Goal: Information Seeking & Learning: Learn about a topic

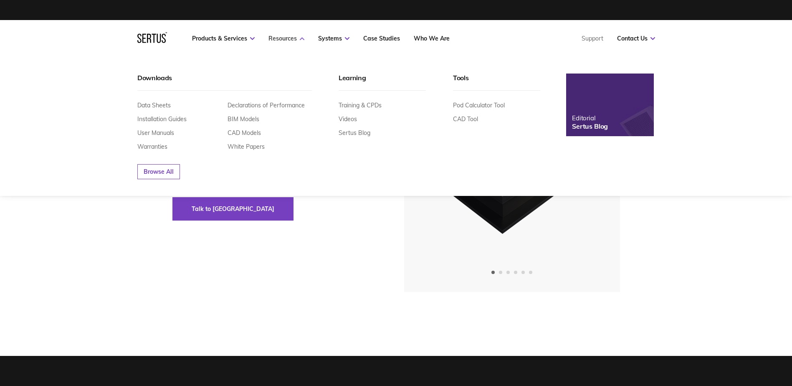
click at [294, 36] on link "Resources" at bounding box center [286, 39] width 36 height 8
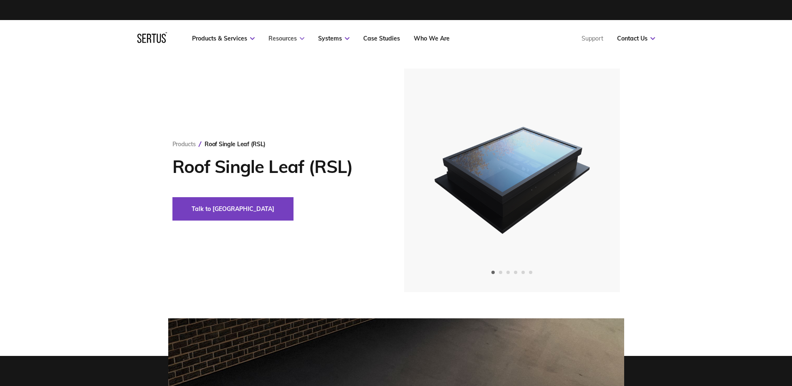
click at [294, 36] on link "Resources" at bounding box center [286, 39] width 36 height 8
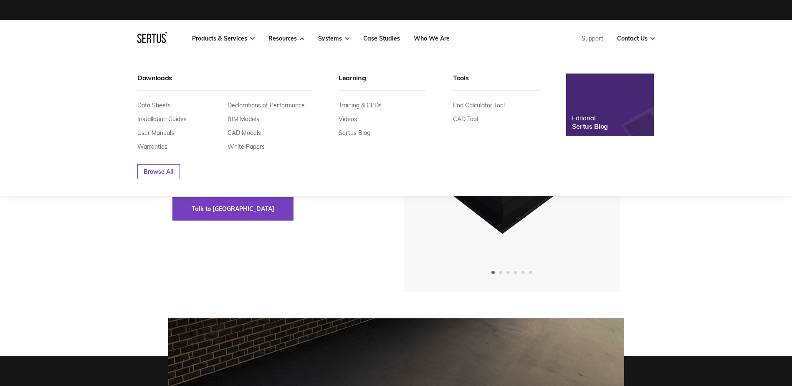
click at [614, 124] on img at bounding box center [610, 105] width 96 height 69
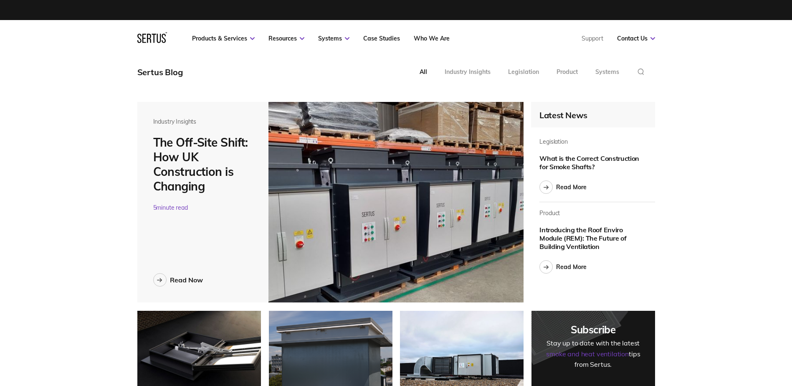
scroll to position [2917, 531]
click at [430, 34] on nav "Products & Services Resources Systems Case Studies Who We Are Support Contact U…" at bounding box center [396, 38] width 518 height 37
click at [427, 38] on link "Who We Are" at bounding box center [432, 39] width 36 height 8
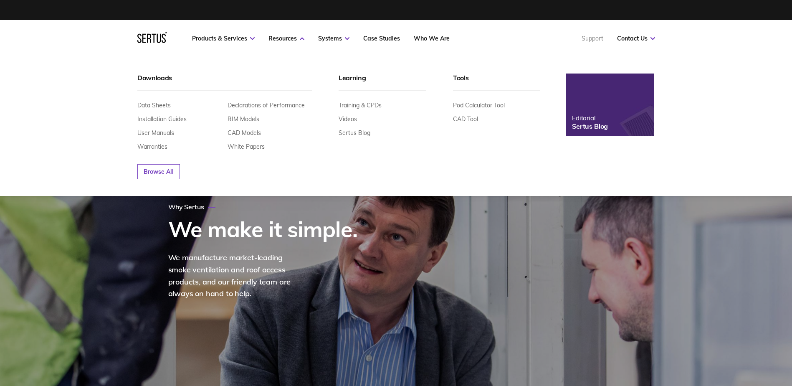
click at [587, 38] on link "Support" at bounding box center [593, 39] width 22 height 8
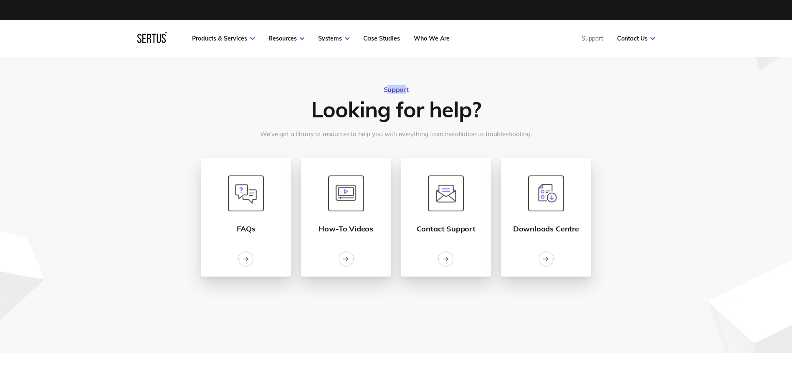
drag, startPoint x: 387, startPoint y: 89, endPoint x: 405, endPoint y: 90, distance: 18.4
click at [405, 90] on div "Support" at bounding box center [396, 89] width 25 height 8
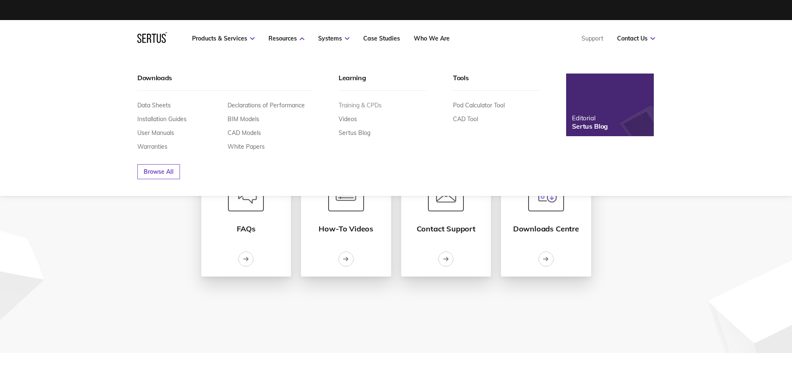
click at [360, 105] on link "Training & CPDs" at bounding box center [360, 105] width 43 height 8
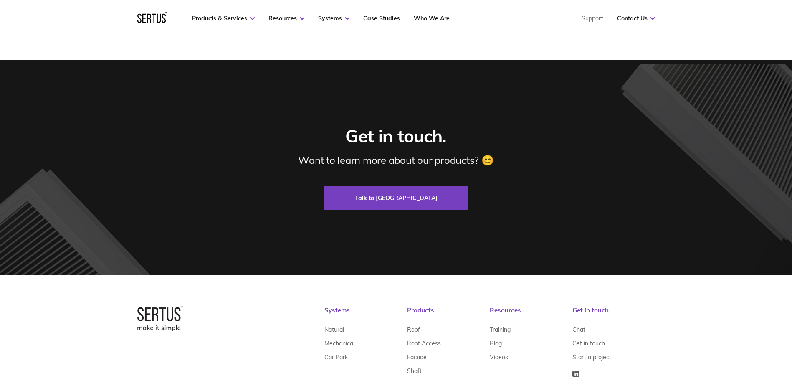
scroll to position [532, 0]
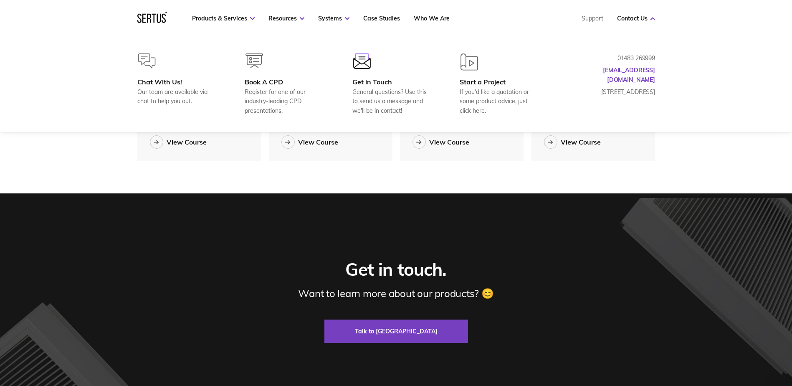
click at [370, 81] on div "Get in Touch" at bounding box center [392, 82] width 81 height 8
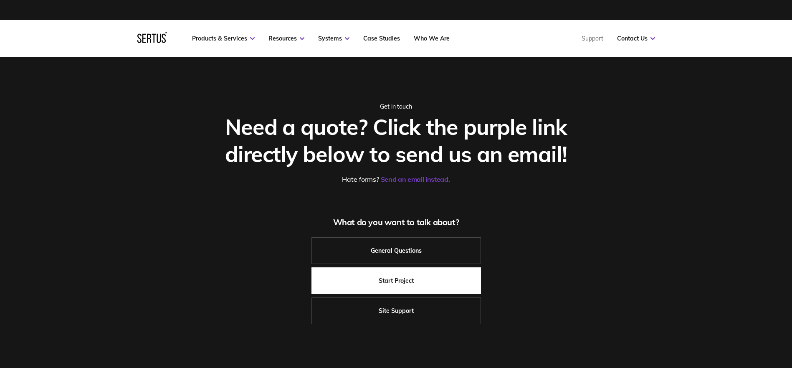
click at [408, 283] on link "Start Project" at bounding box center [397, 280] width 170 height 27
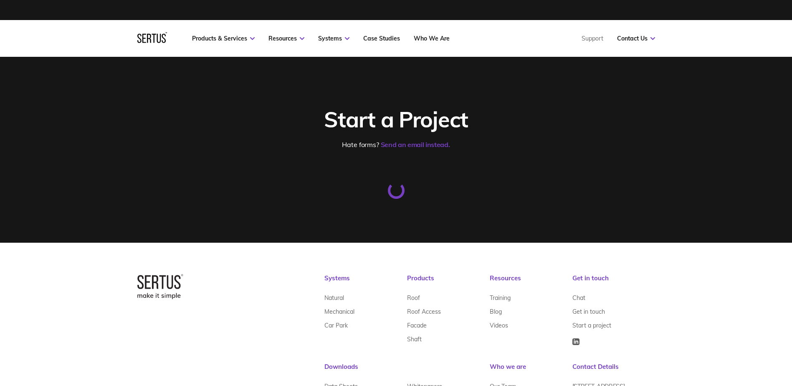
select select "0 – Strategic Definition"
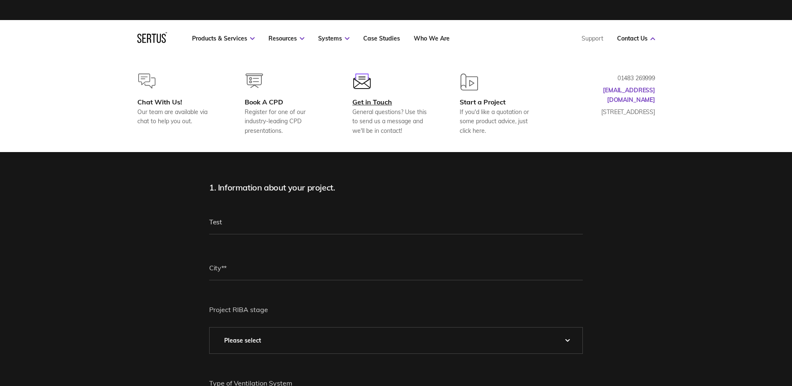
click at [367, 106] on div "Get in Touch General questions? Use this to send us a message and we'll be in c…" at bounding box center [392, 117] width 81 height 38
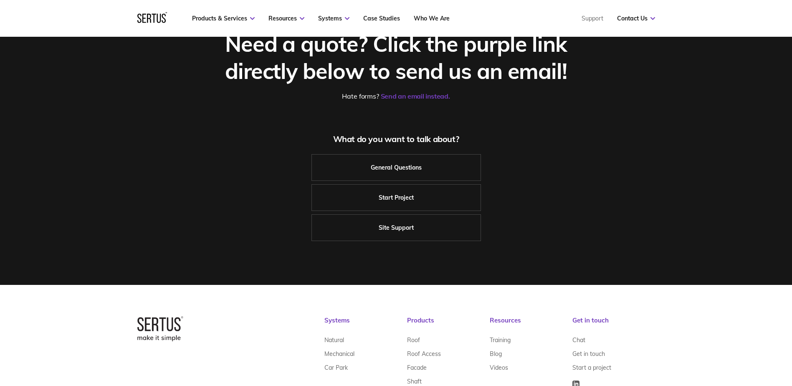
scroll to position [84, 0]
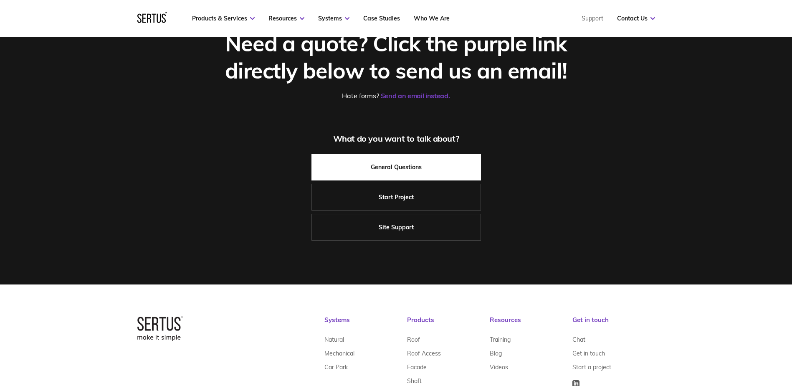
click at [389, 169] on link "General Questions" at bounding box center [397, 167] width 170 height 27
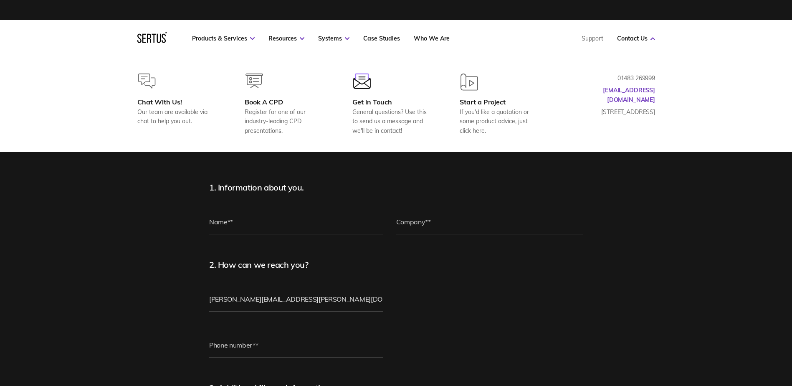
click at [381, 101] on div "Get in Touch" at bounding box center [392, 102] width 81 height 8
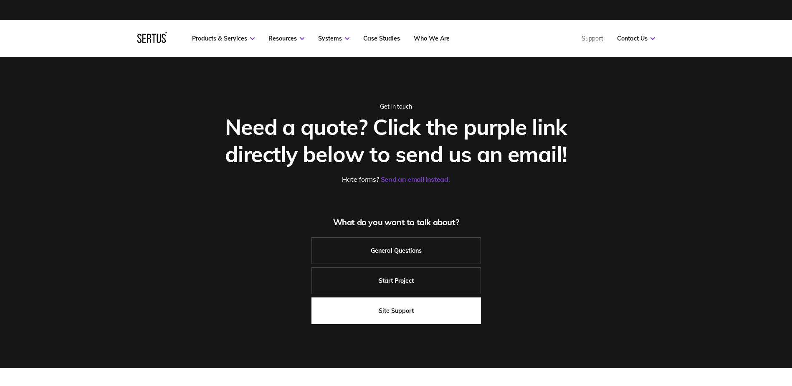
click at [413, 312] on link "Site Support" at bounding box center [397, 310] width 170 height 27
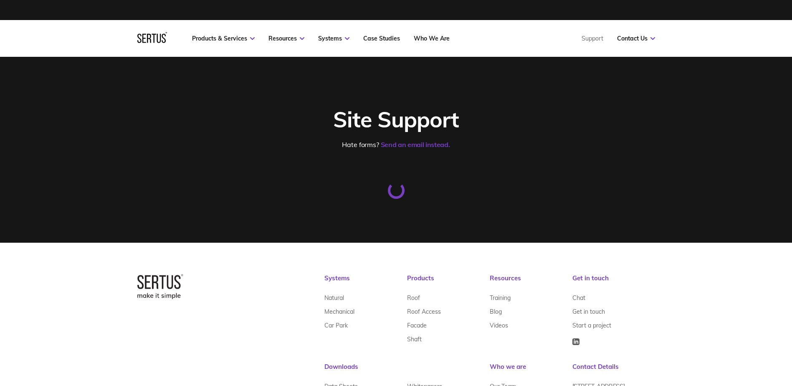
select select "0 – Strategic Definition"
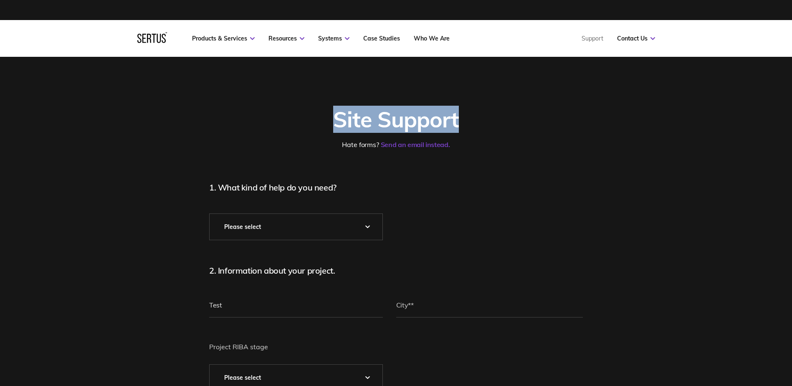
drag, startPoint x: 337, startPoint y: 118, endPoint x: 467, endPoint y: 124, distance: 130.4
click at [467, 124] on div "Site Support" at bounding box center [396, 119] width 374 height 27
drag, startPoint x: 467, startPoint y: 124, endPoint x: 397, endPoint y: 125, distance: 70.6
click at [397, 125] on div "Site Support" at bounding box center [396, 119] width 374 height 27
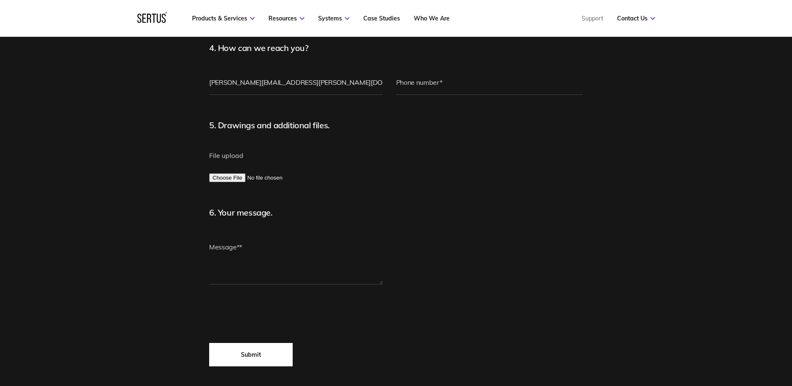
scroll to position [585, 0]
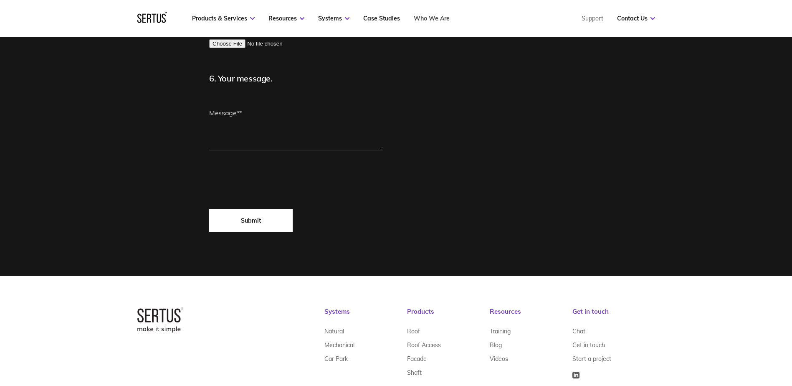
click at [426, 17] on link "Who We Are" at bounding box center [432, 19] width 36 height 8
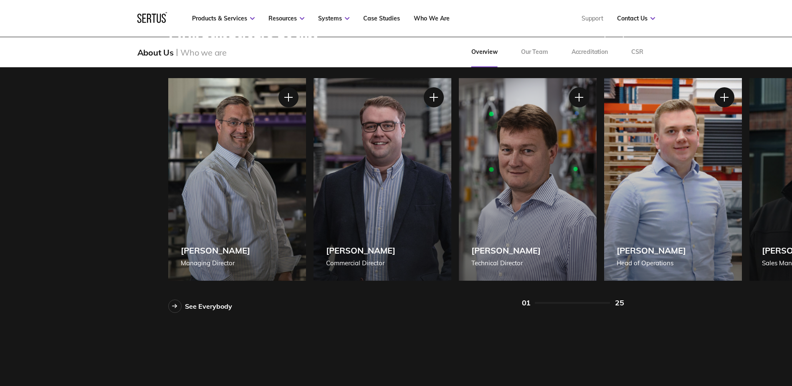
scroll to position [668, 0]
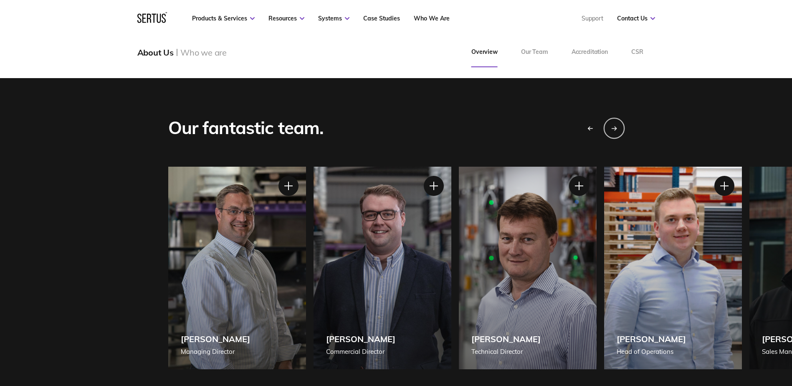
click at [616, 127] on icon "Next slide" at bounding box center [614, 128] width 6 height 5
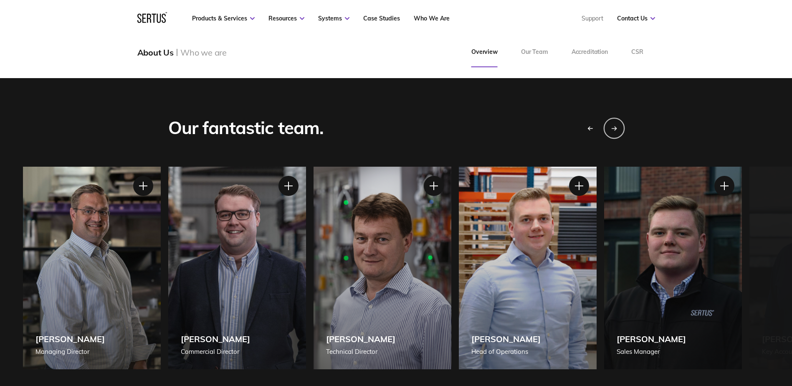
click at [616, 127] on icon "Next slide" at bounding box center [614, 128] width 6 height 5
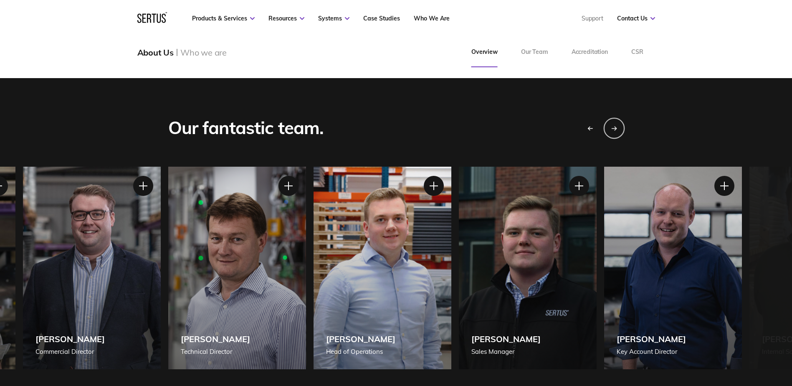
click at [616, 127] on icon "Next slide" at bounding box center [614, 128] width 6 height 5
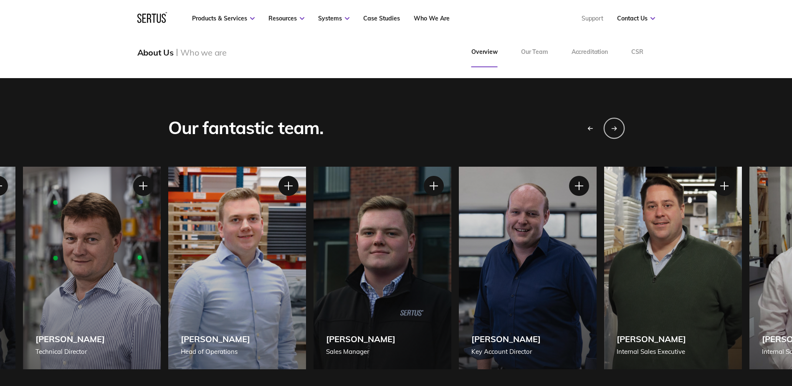
click at [615, 122] on div "Next slide" at bounding box center [613, 127] width 21 height 21
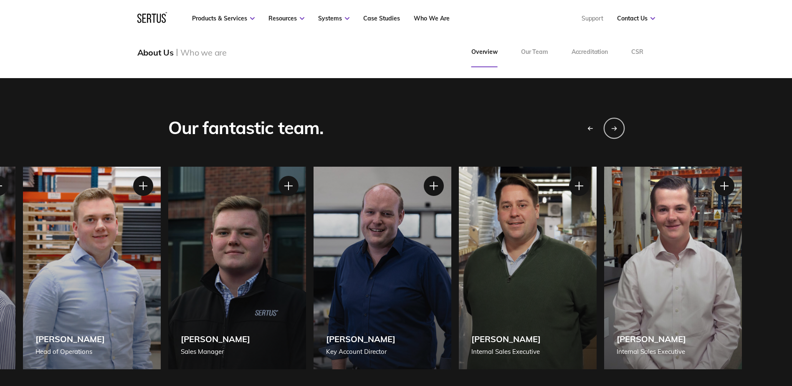
click at [615, 122] on div "Next slide" at bounding box center [613, 127] width 21 height 21
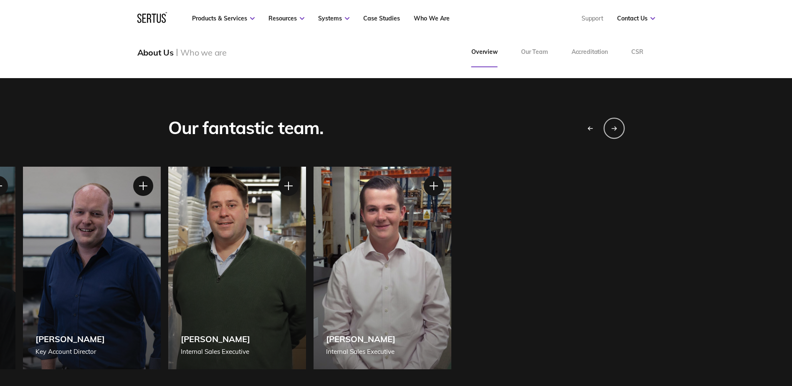
click at [615, 122] on div "Next slide" at bounding box center [613, 127] width 21 height 21
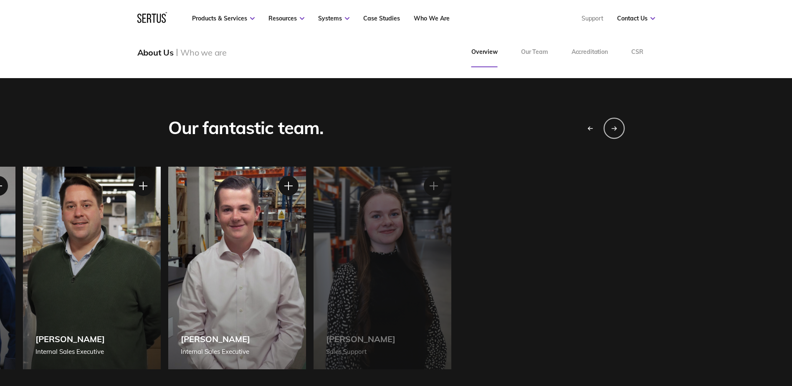
click at [615, 122] on div "Next slide" at bounding box center [613, 127] width 21 height 21
click at [614, 122] on div "Next slide" at bounding box center [613, 127] width 21 height 21
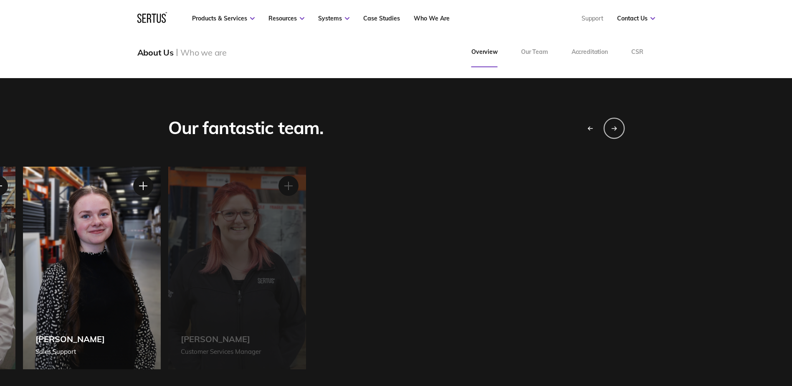
click at [614, 122] on div "Next slide" at bounding box center [613, 127] width 21 height 21
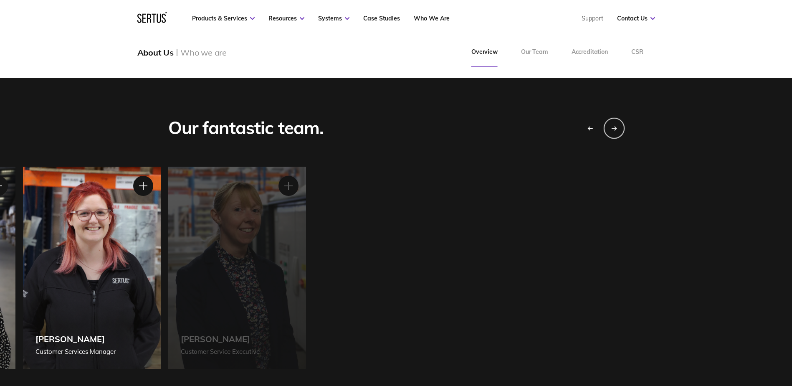
click at [614, 122] on div "Next slide" at bounding box center [613, 127] width 21 height 21
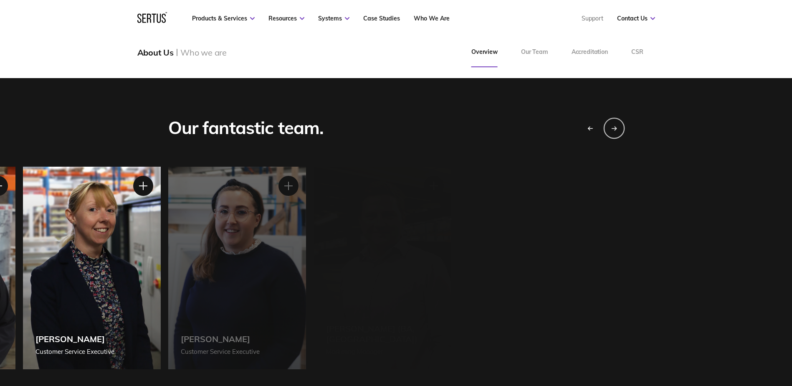
click at [614, 122] on div "Next slide" at bounding box center [613, 127] width 21 height 21
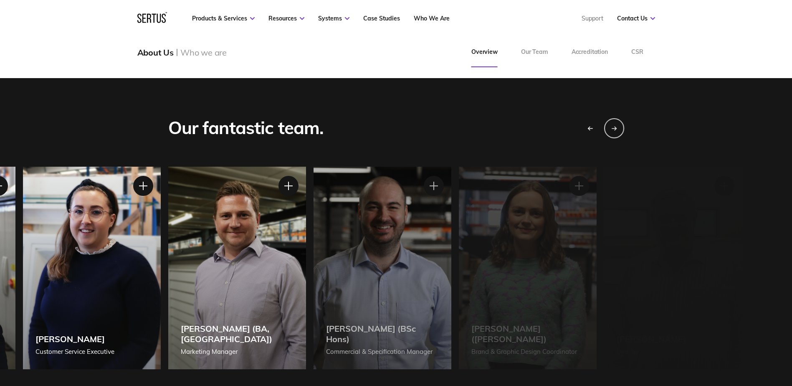
scroll to position [877, 0]
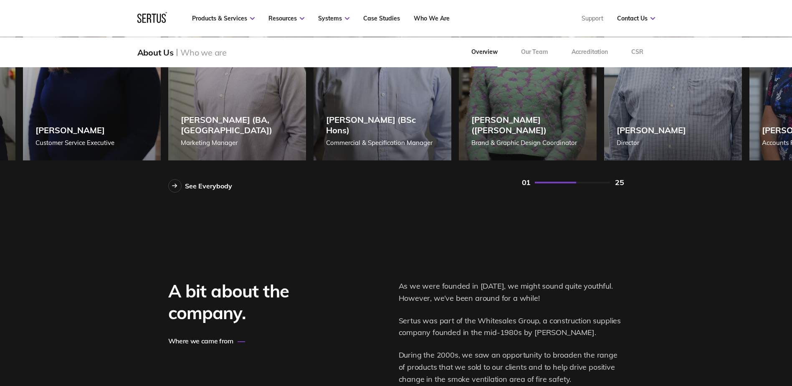
drag, startPoint x: 568, startPoint y: 182, endPoint x: 608, endPoint y: 190, distance: 40.4
click at [607, 189] on div "See Everybody 01 25" at bounding box center [396, 182] width 456 height 20
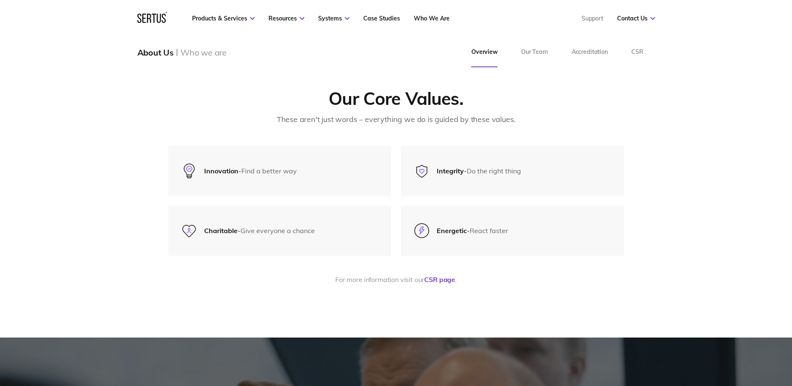
scroll to position [1587, 0]
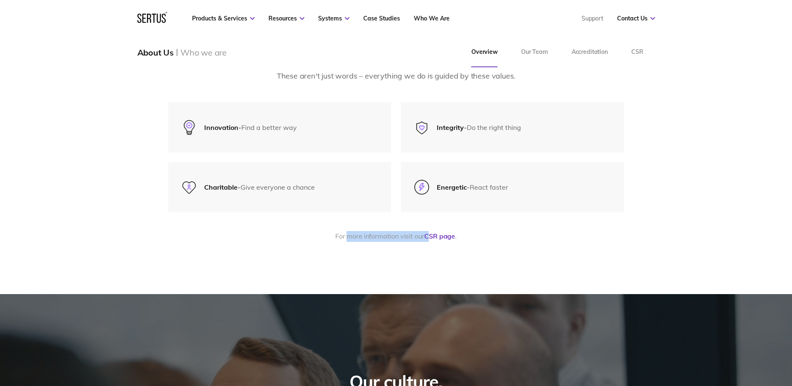
drag, startPoint x: 347, startPoint y: 224, endPoint x: 429, endPoint y: 229, distance: 81.6
click at [429, 231] on p "For more information visit our CSR page ." at bounding box center [396, 236] width 456 height 11
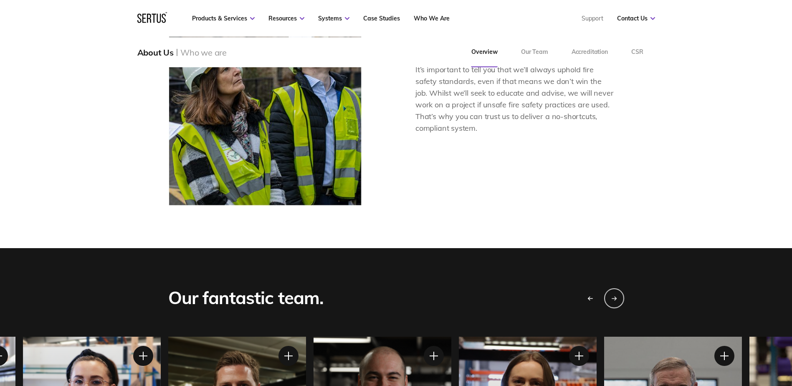
scroll to position [752, 0]
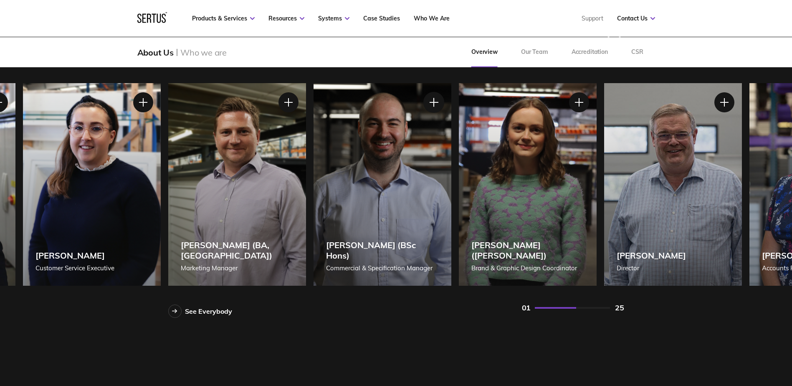
click at [431, 104] on div at bounding box center [433, 102] width 21 height 21
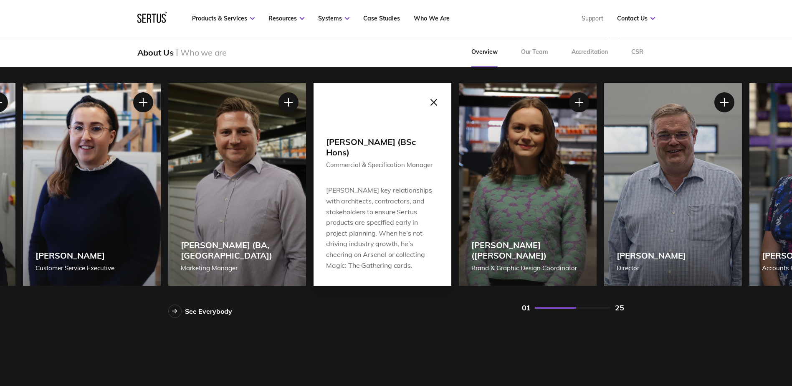
click at [432, 104] on div at bounding box center [433, 102] width 21 height 21
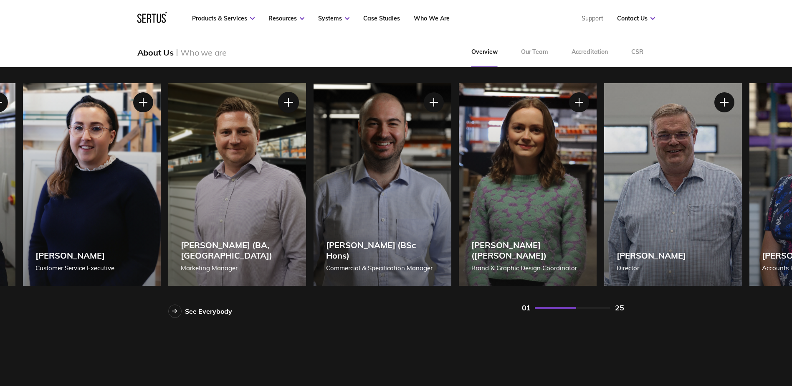
click at [281, 105] on div at bounding box center [288, 102] width 21 height 21
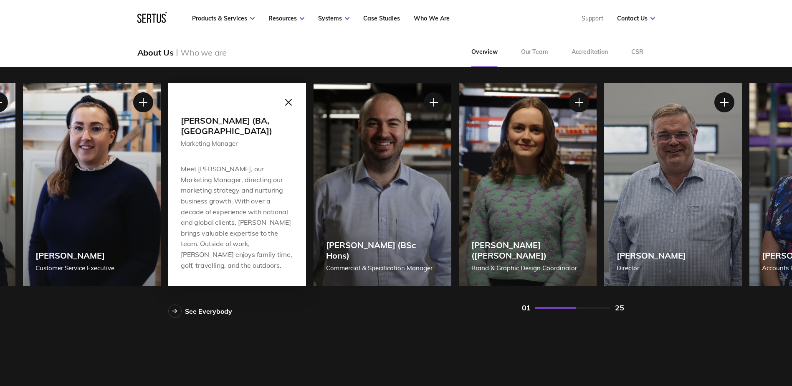
click at [291, 104] on div at bounding box center [288, 102] width 21 height 21
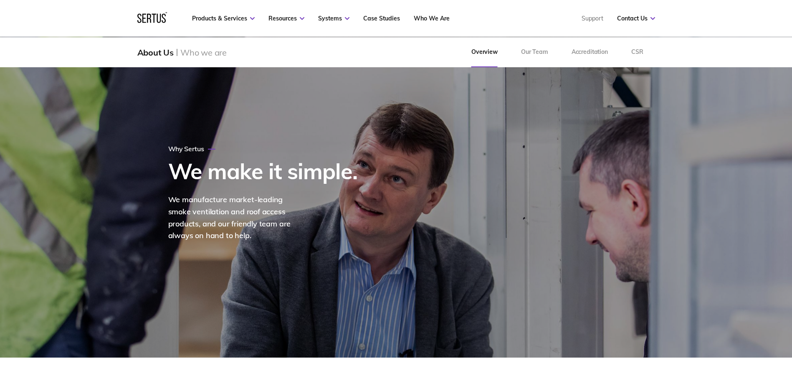
scroll to position [0, 0]
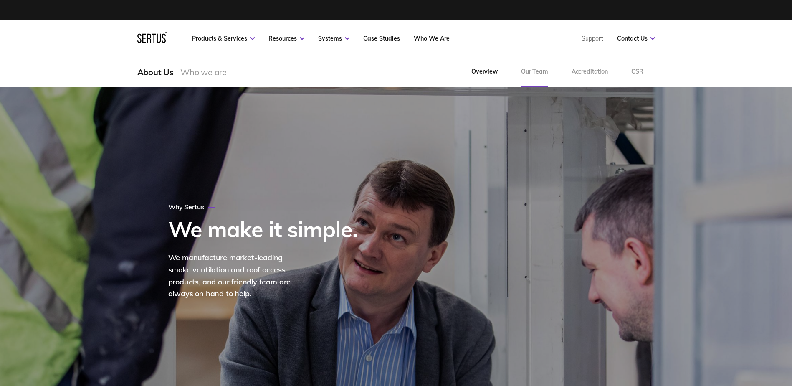
click at [537, 68] on link "Our Team" at bounding box center [534, 72] width 51 height 30
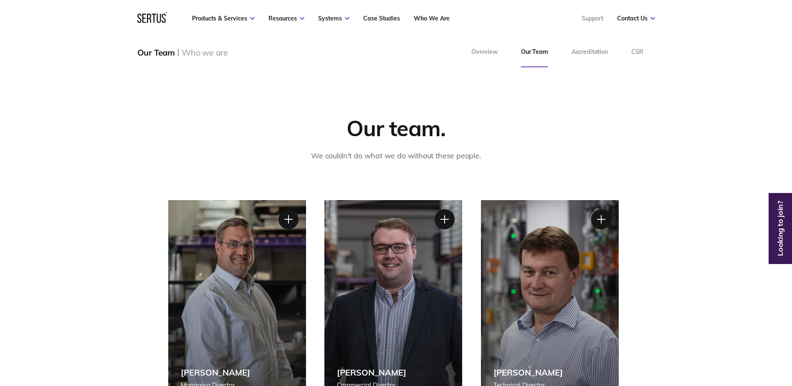
scroll to position [42, 0]
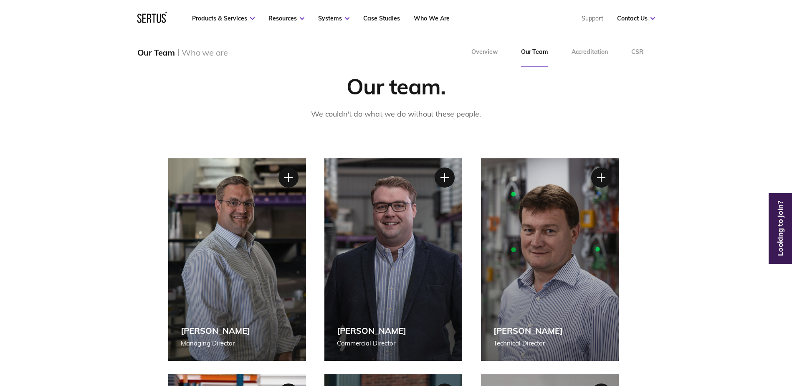
click at [777, 225] on link "Looking to join?" at bounding box center [780, 228] width 19 height 7
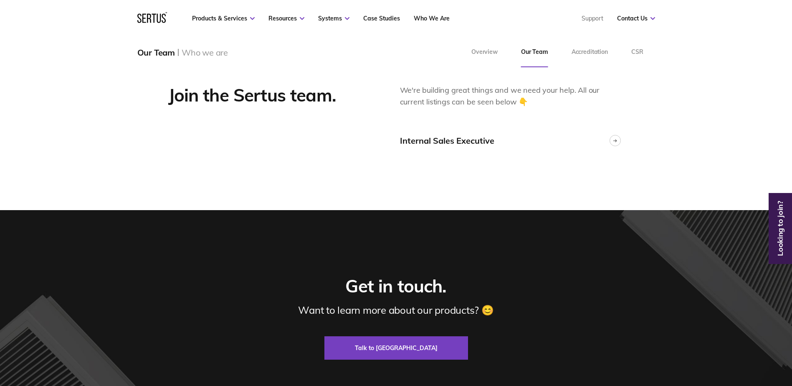
click at [780, 225] on link "Looking to join?" at bounding box center [780, 228] width 19 height 7
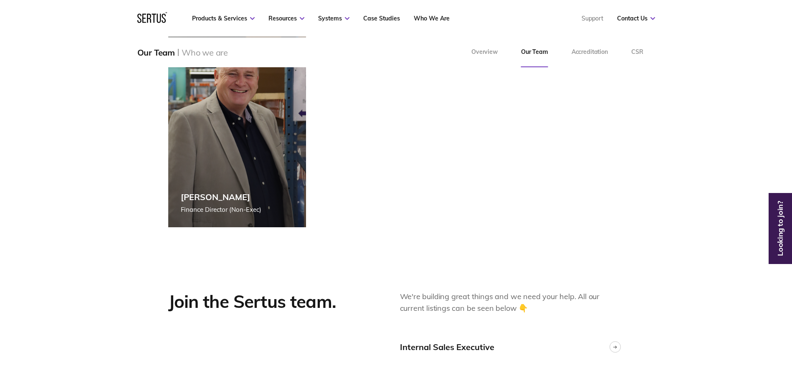
scroll to position [1900, 0]
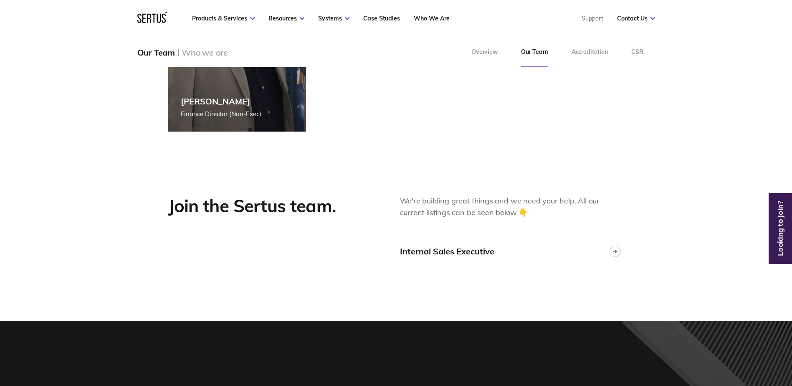
scroll to position [2026, 0]
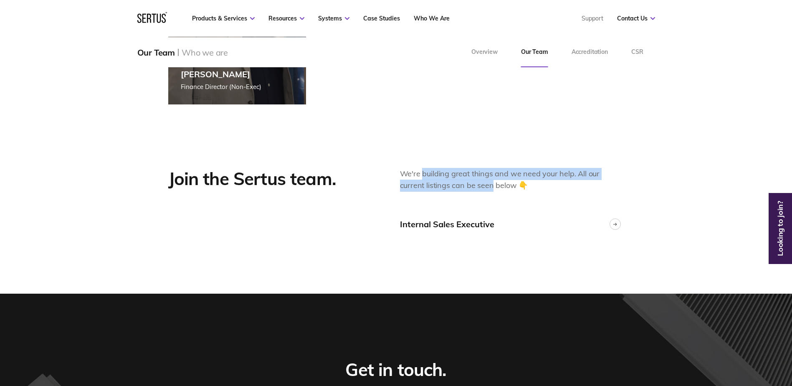
drag, startPoint x: 422, startPoint y: 175, endPoint x: 466, endPoint y: 183, distance: 44.2
click at [466, 183] on p "We're building great things and we need your help. All our current listings can…" at bounding box center [512, 180] width 224 height 24
click at [621, 225] on link "Internal Sales Executive" at bounding box center [512, 223] width 224 height 11
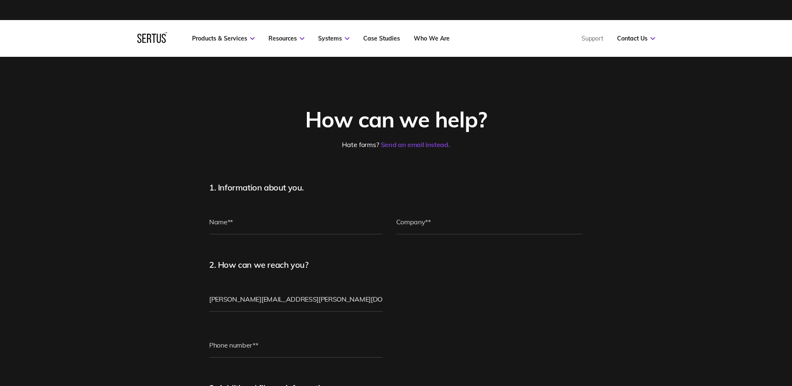
scroll to position [2026, 0]
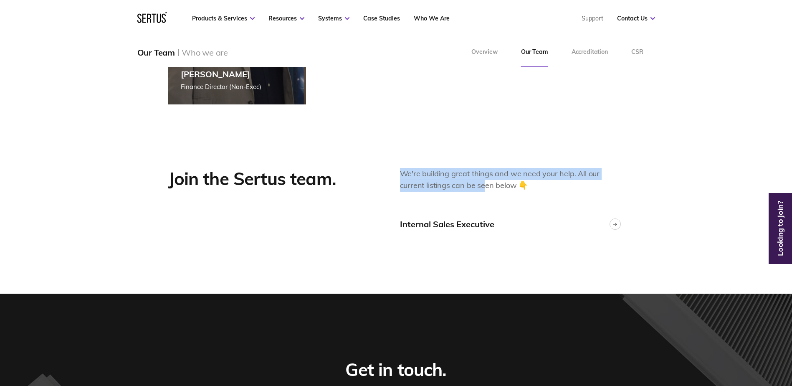
drag, startPoint x: 402, startPoint y: 174, endPoint x: 458, endPoint y: 180, distance: 56.3
click at [458, 180] on p "We're building great things and we need your help. All our current listings can…" at bounding box center [512, 180] width 224 height 24
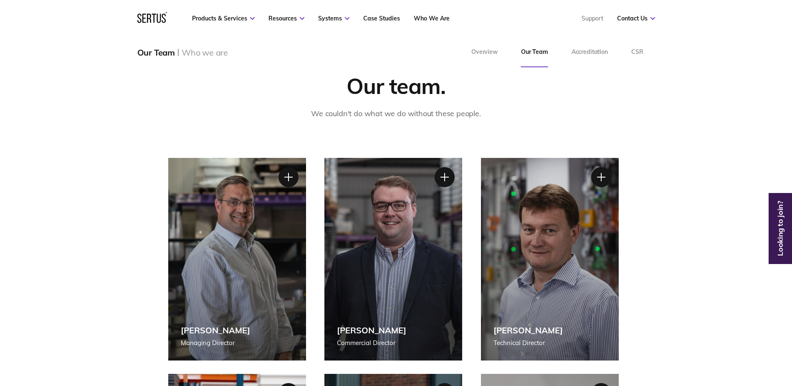
scroll to position [0, 0]
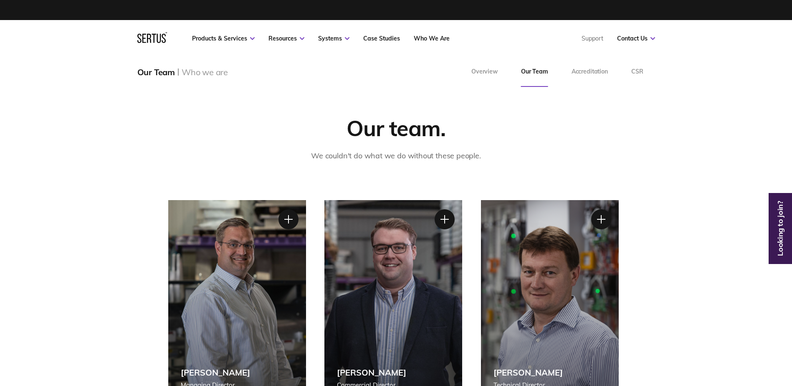
click at [780, 225] on link "Looking to join?" at bounding box center [780, 228] width 19 height 7
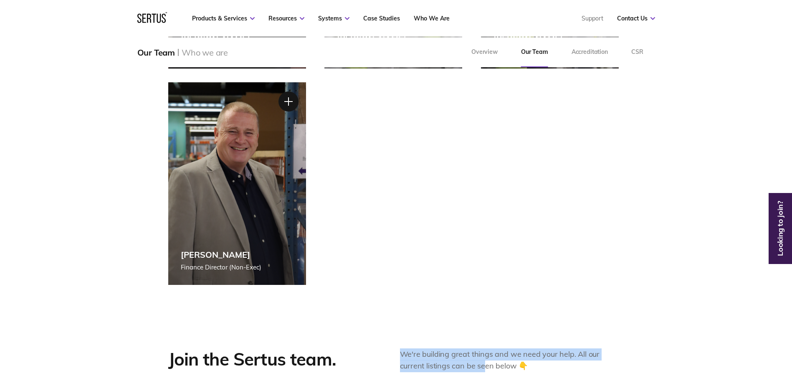
scroll to position [2109, 0]
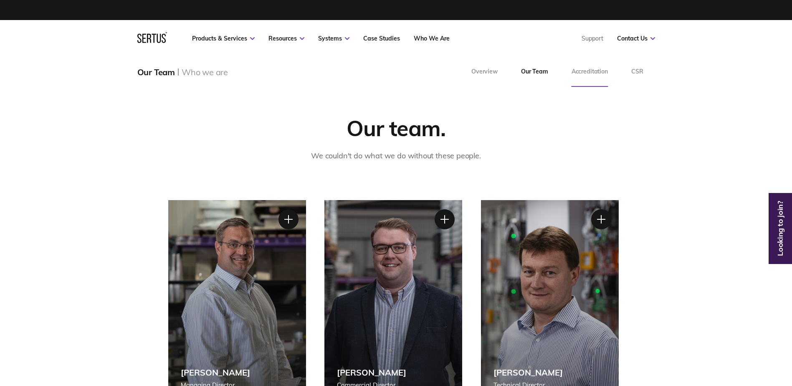
click at [589, 75] on link "Accreditation" at bounding box center [590, 72] width 60 height 30
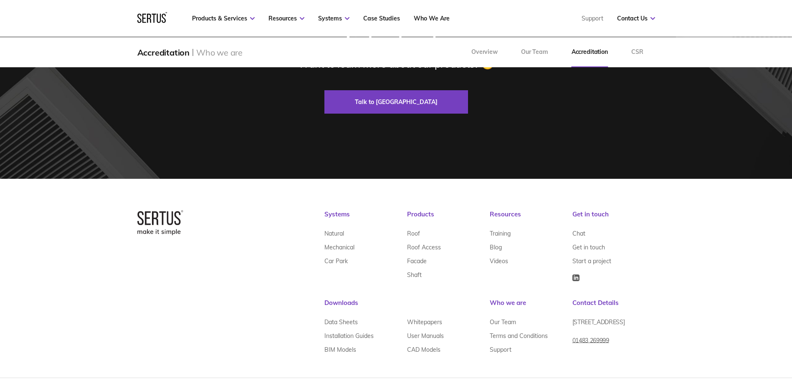
scroll to position [1074, 0]
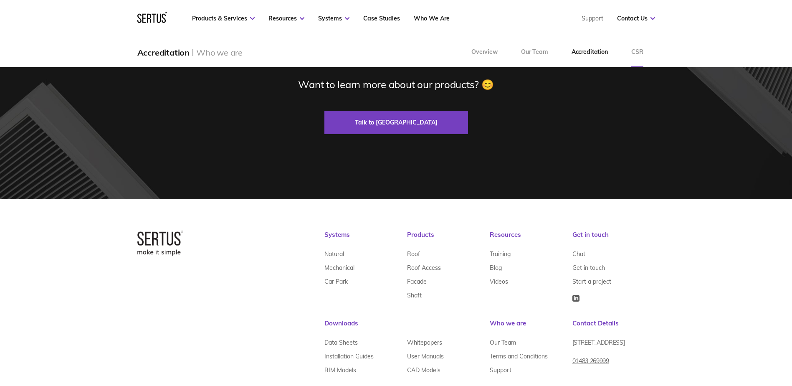
click at [638, 51] on link "CSR" at bounding box center [637, 52] width 35 height 30
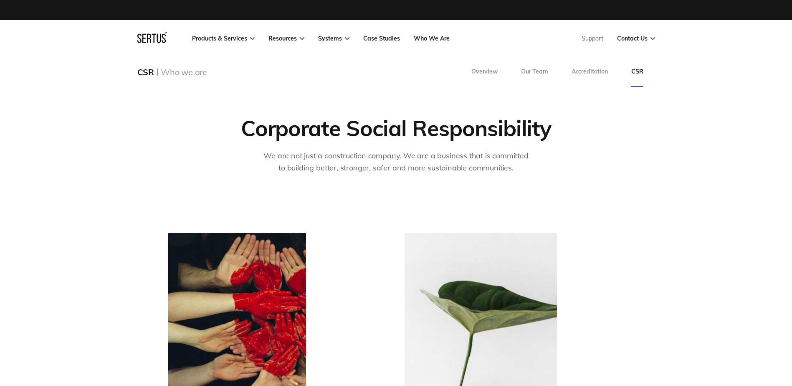
scroll to position [292, 0]
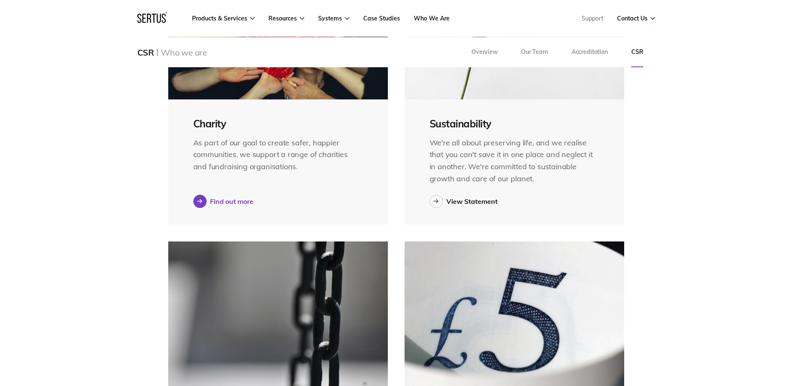
click at [246, 200] on div "Find out more" at bounding box center [231, 201] width 43 height 8
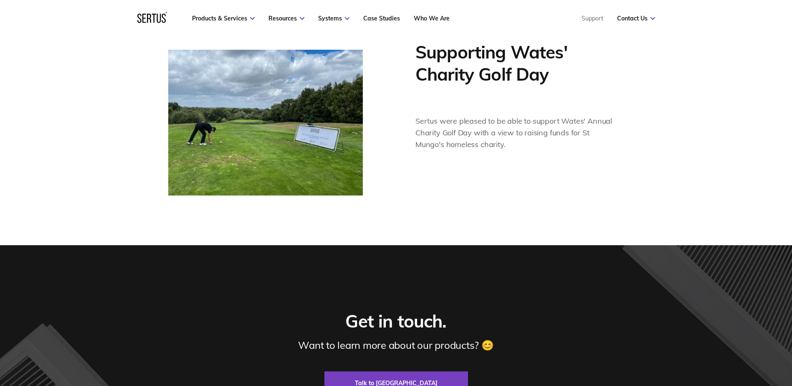
scroll to position [1169, 0]
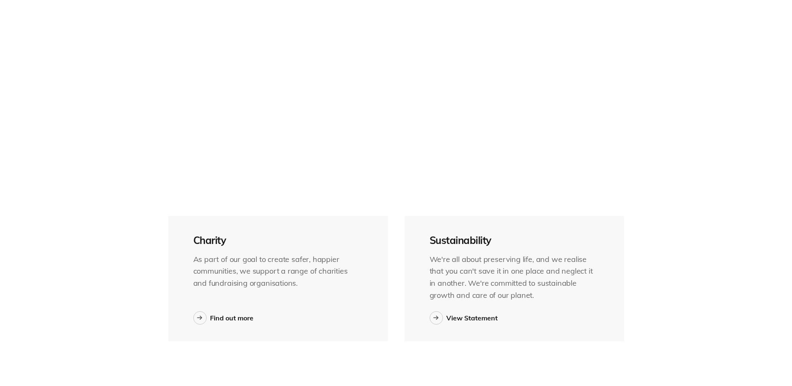
scroll to position [292, 0]
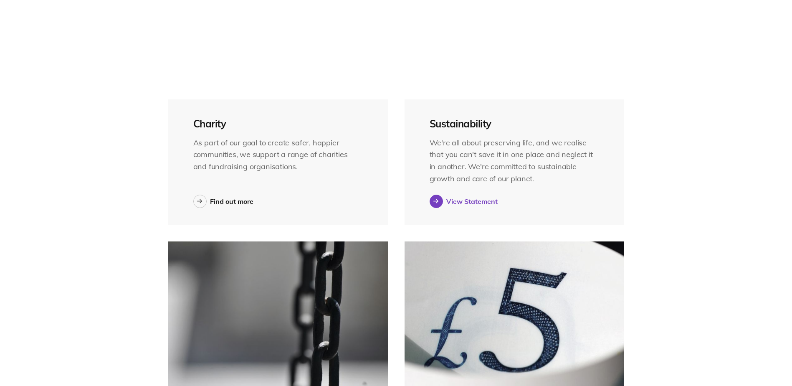
click at [465, 200] on div "View Statement" at bounding box center [471, 201] width 51 height 8
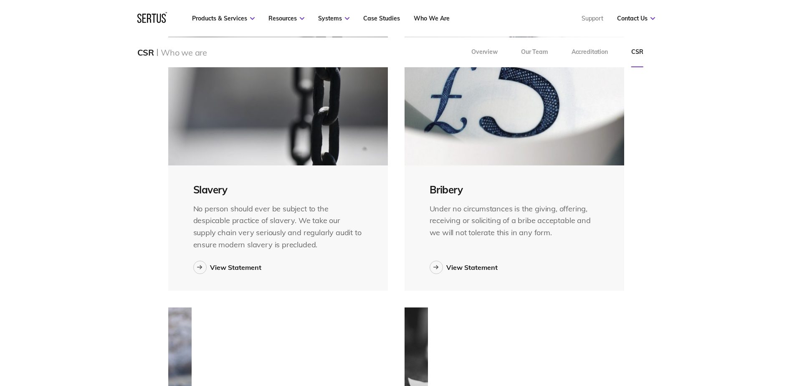
scroll to position [543, 0]
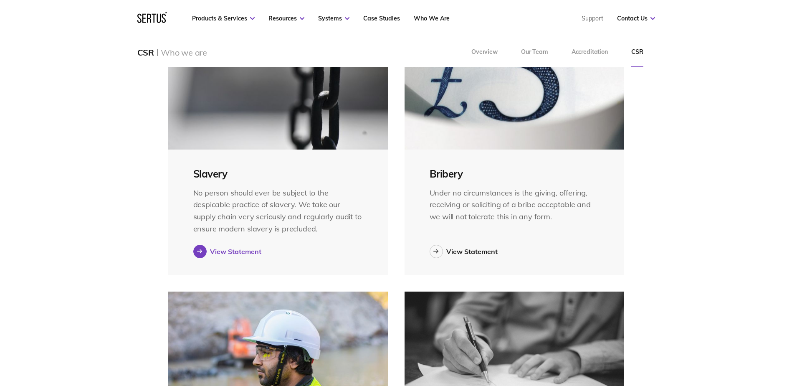
click at [231, 249] on div "View Statement" at bounding box center [235, 251] width 51 height 8
click at [478, 251] on div "View Statement" at bounding box center [471, 251] width 51 height 8
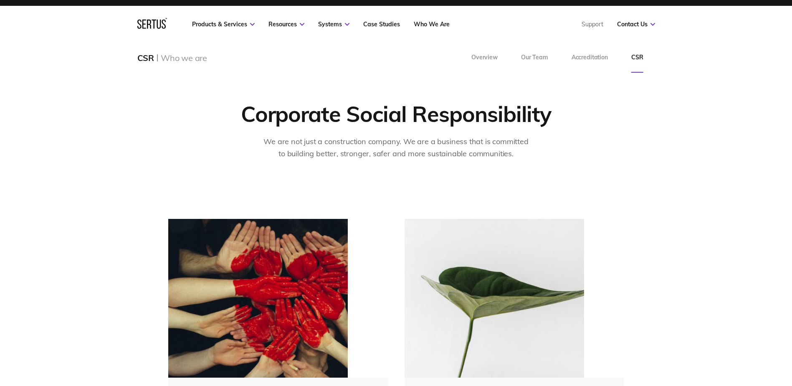
scroll to position [0, 0]
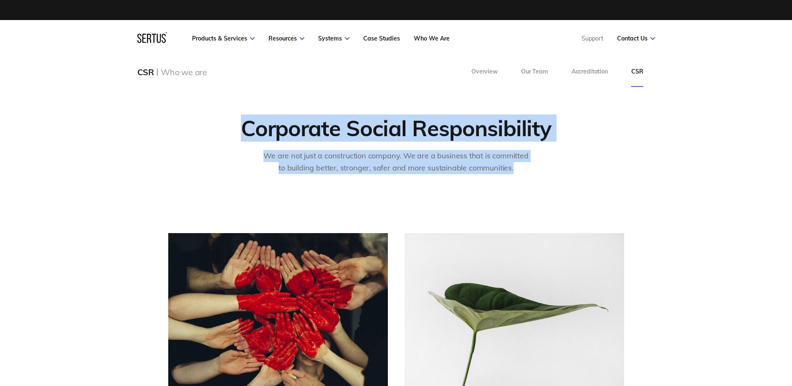
drag, startPoint x: 245, startPoint y: 127, endPoint x: 518, endPoint y: 170, distance: 276.3
click at [518, 170] on div "Corporate Social Responsibility We are not just a construction company. We are …" at bounding box center [396, 149] width 456 height 70
click at [294, 129] on div "Corporate Social Responsibility" at bounding box center [396, 127] width 311 height 27
drag, startPoint x: 244, startPoint y: 129, endPoint x: 401, endPoint y: 181, distance: 165.7
click at [401, 181] on div "Corporate Social Responsibility We are not just a construction company. We are …" at bounding box center [396, 149] width 456 height 70
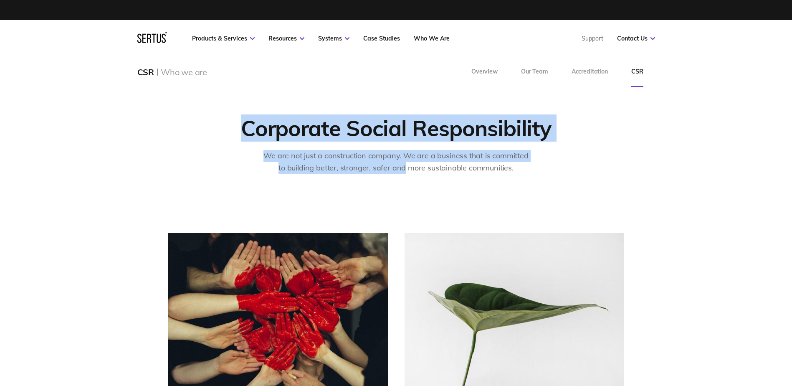
drag, startPoint x: 401, startPoint y: 181, endPoint x: 363, endPoint y: 157, distance: 45.0
click at [363, 157] on p "We are not just a construction company. We are a business that is committed to …" at bounding box center [396, 162] width 271 height 24
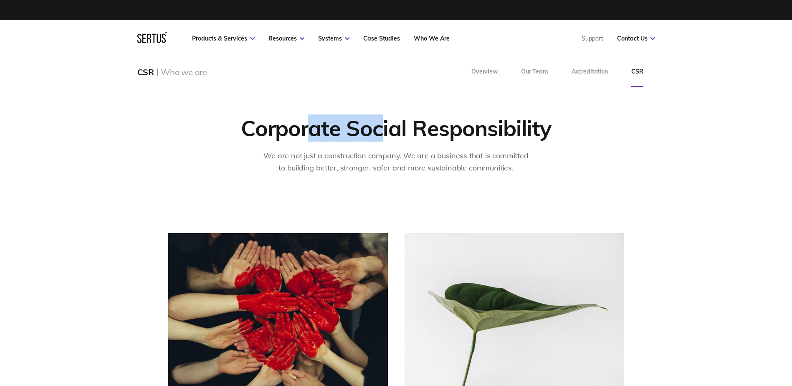
drag, startPoint x: 309, startPoint y: 117, endPoint x: 381, endPoint y: 144, distance: 76.2
click at [381, 144] on div "Corporate Social Responsibility We are not just a construction company. We are …" at bounding box center [396, 149] width 456 height 70
click at [283, 134] on div "Corporate Social Responsibility" at bounding box center [396, 127] width 311 height 27
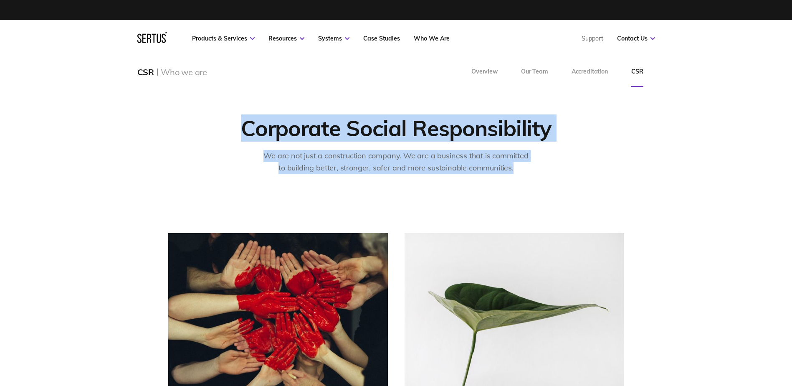
drag, startPoint x: 243, startPoint y: 126, endPoint x: 554, endPoint y: 167, distance: 313.4
click at [554, 167] on div "Corporate Social Responsibility We are not just a construction company. We are …" at bounding box center [396, 149] width 456 height 70
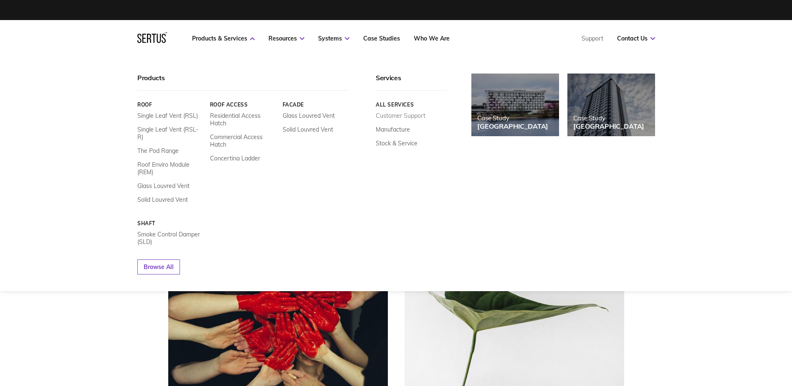
click at [399, 116] on link "Customer Support" at bounding box center [401, 116] width 50 height 8
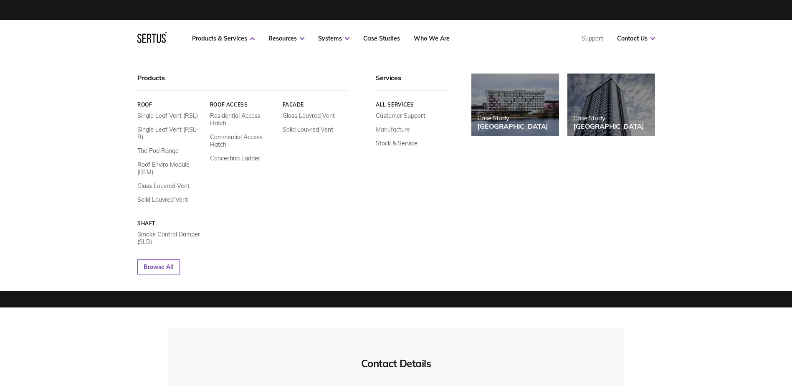
click at [393, 132] on link "Manufacture" at bounding box center [393, 130] width 34 height 8
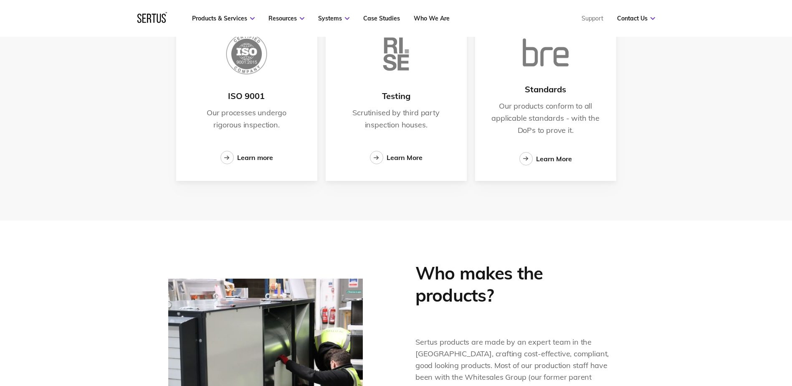
scroll to position [668, 0]
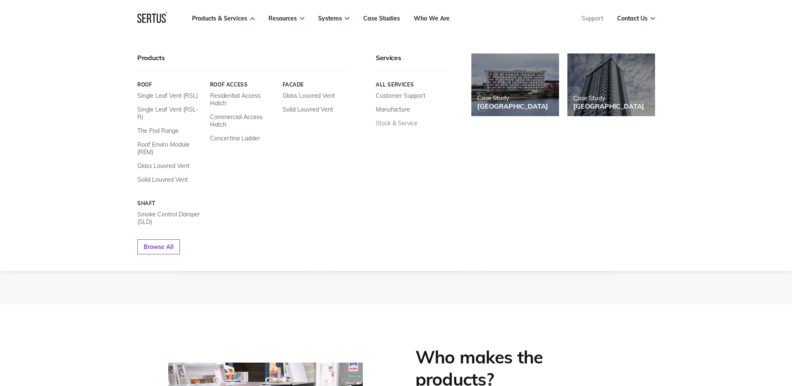
click at [397, 121] on link "Stock & Service" at bounding box center [397, 123] width 42 height 8
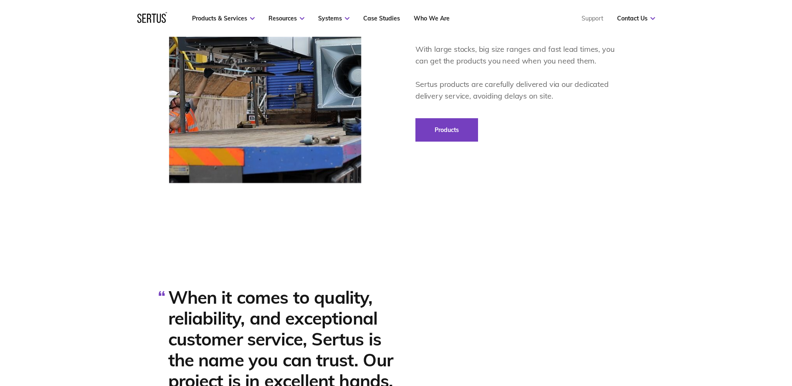
scroll to position [327, 0]
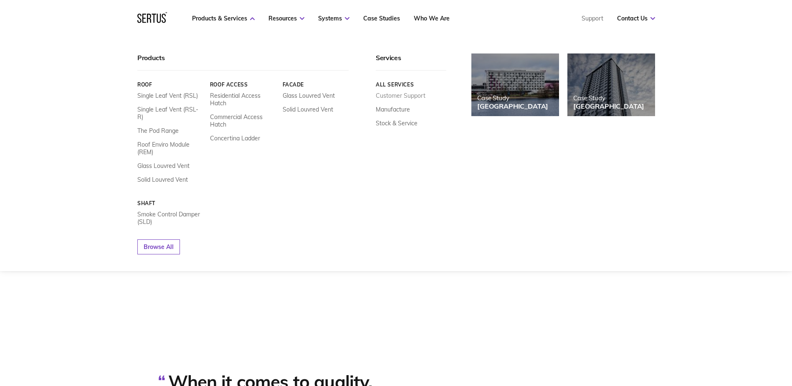
click at [401, 96] on link "Customer Support" at bounding box center [401, 96] width 50 height 8
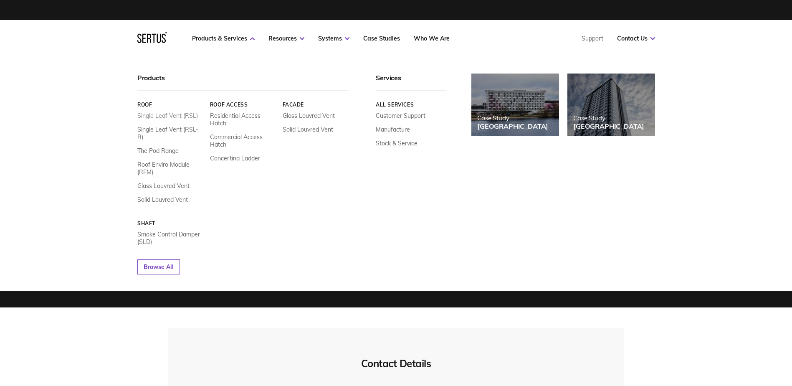
click at [150, 114] on link "Single Leaf Vent (RSL)" at bounding box center [167, 116] width 61 height 8
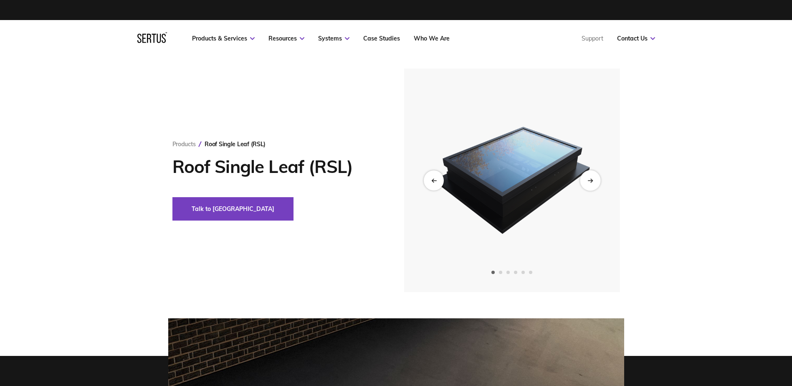
click at [593, 180] on icon "Next slide" at bounding box center [590, 180] width 5 height 5
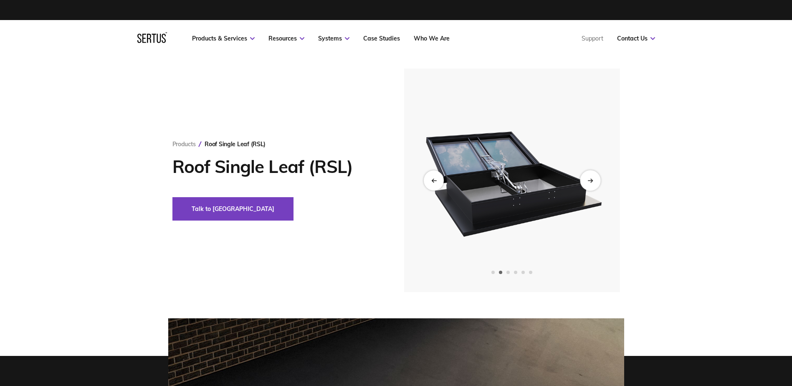
click at [593, 180] on icon "Next slide" at bounding box center [590, 180] width 5 height 5
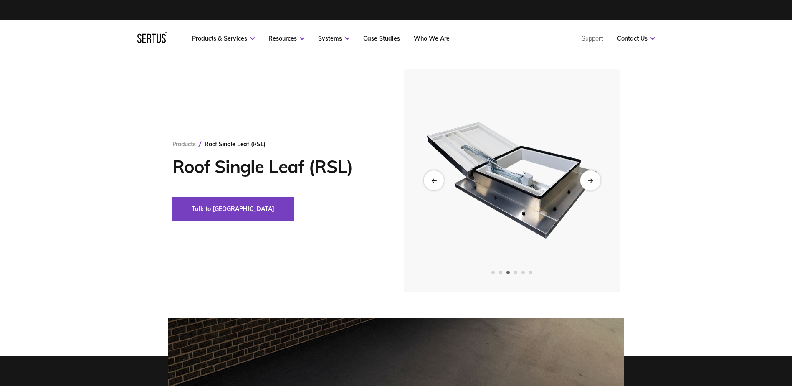
click at [593, 180] on icon "Next slide" at bounding box center [590, 180] width 5 height 5
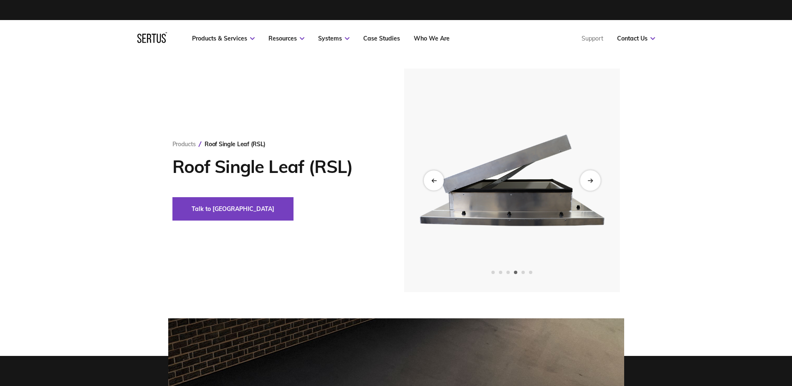
click at [593, 180] on icon "Next slide" at bounding box center [590, 180] width 5 height 5
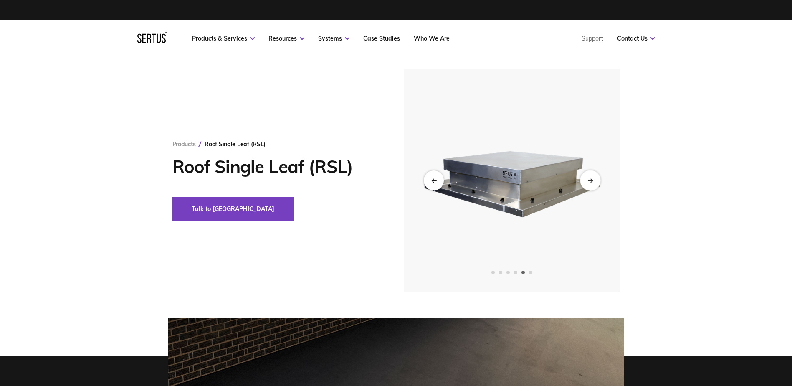
click at [593, 180] on icon "Next slide" at bounding box center [590, 180] width 5 height 5
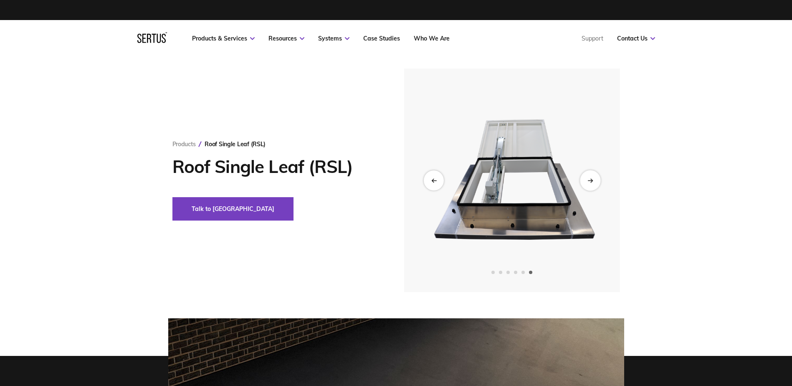
click at [593, 180] on icon "Next slide" at bounding box center [590, 180] width 5 height 5
click at [439, 179] on div "Previous slide" at bounding box center [433, 180] width 20 height 20
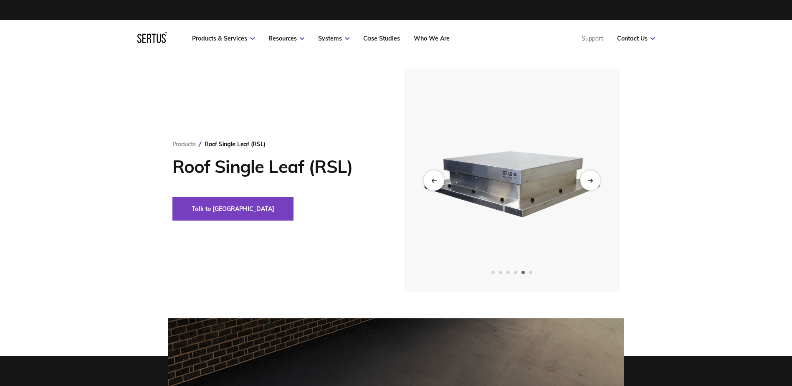
click at [439, 179] on div "Previous slide" at bounding box center [433, 180] width 20 height 20
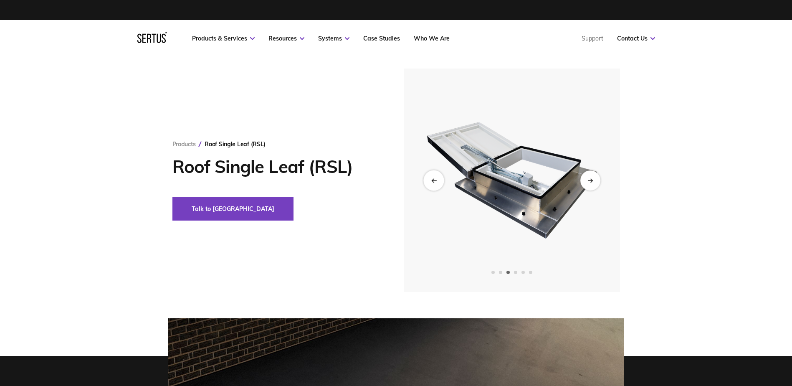
click at [439, 179] on div "Previous slide" at bounding box center [433, 180] width 20 height 20
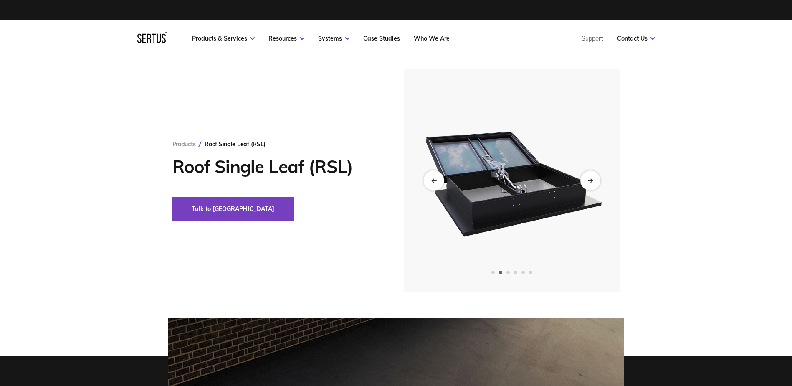
click at [439, 179] on div "Previous slide" at bounding box center [433, 180] width 20 height 20
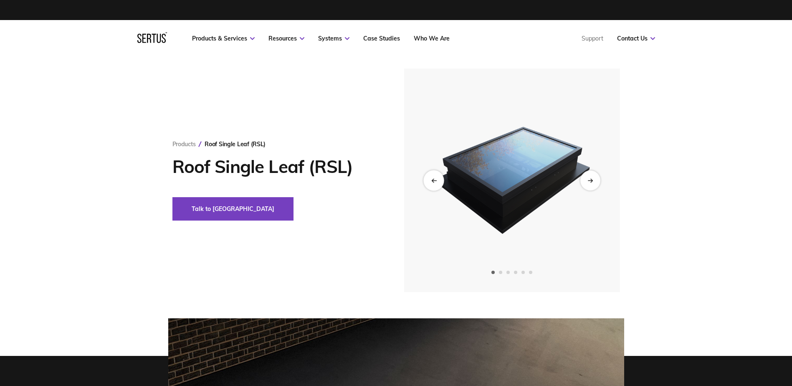
click at [439, 179] on div "Previous slide" at bounding box center [433, 180] width 20 height 20
click at [588, 180] on icon "Next slide" at bounding box center [590, 180] width 5 height 0
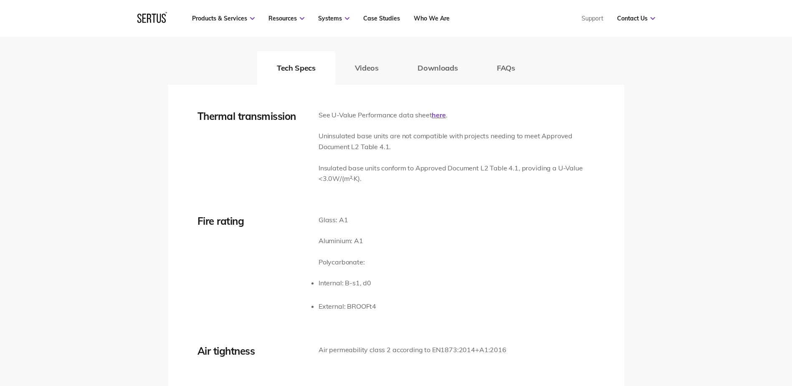
scroll to position [1169, 0]
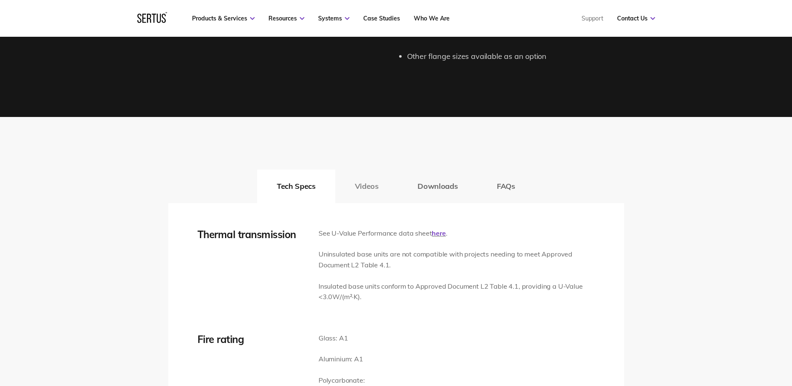
click at [378, 186] on button "Videos" at bounding box center [366, 186] width 63 height 33
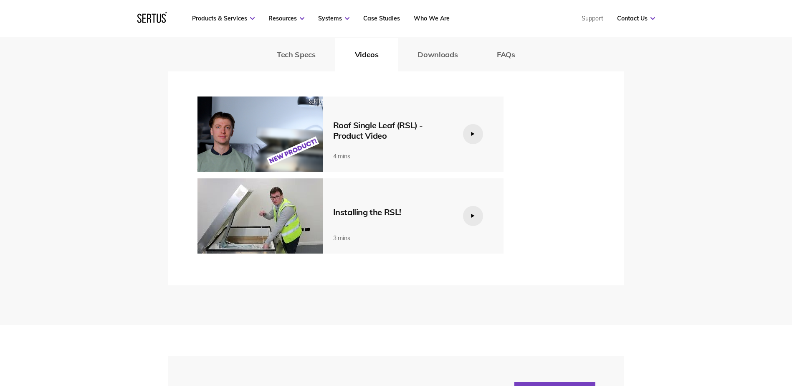
scroll to position [1253, 0]
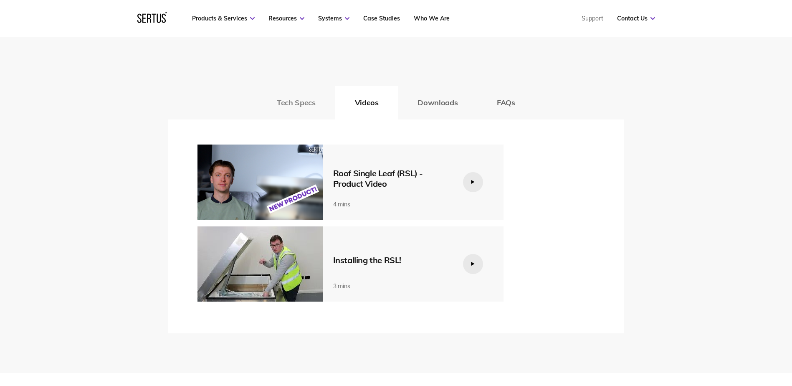
click at [294, 102] on button "Tech Specs" at bounding box center [296, 102] width 78 height 33
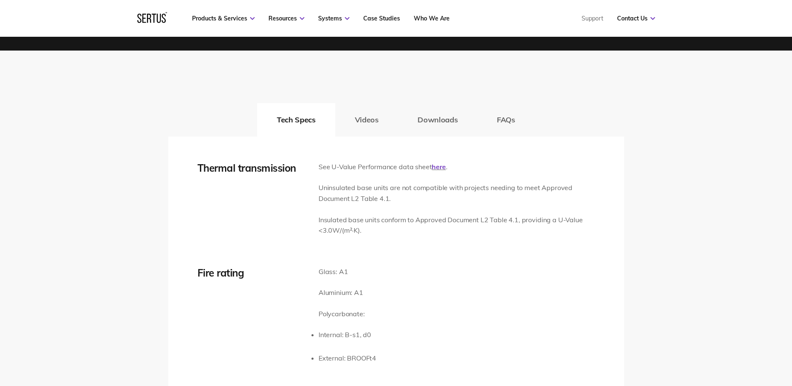
scroll to position [1127, 0]
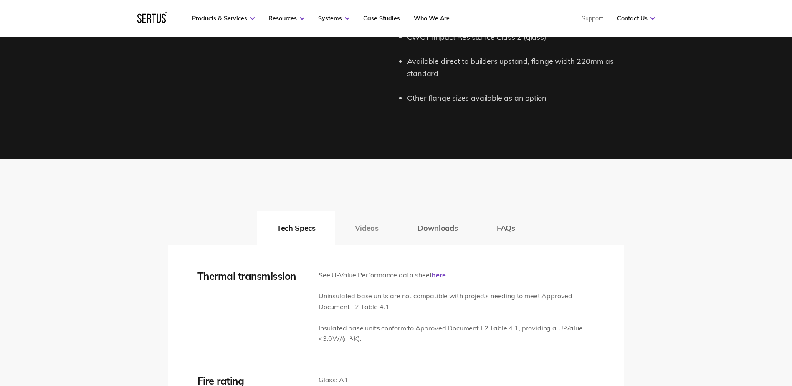
click at [365, 230] on button "Videos" at bounding box center [366, 227] width 63 height 33
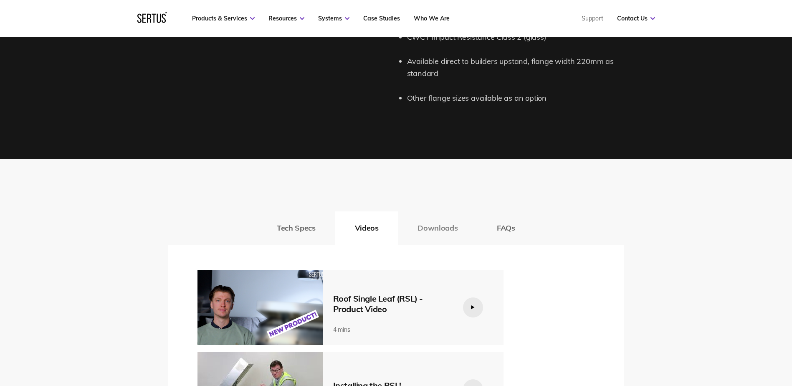
click at [448, 221] on button "Downloads" at bounding box center [437, 227] width 79 height 33
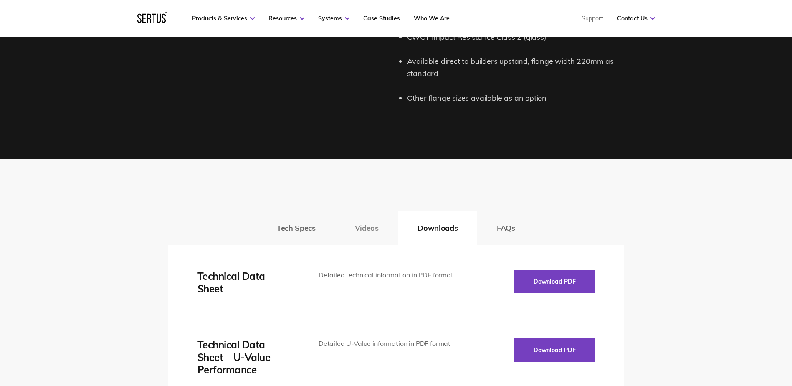
click at [357, 229] on button "Videos" at bounding box center [366, 227] width 63 height 33
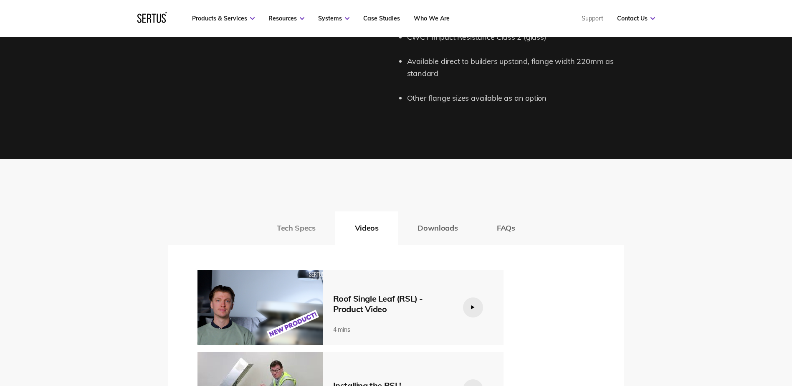
click at [312, 224] on button "Tech Specs" at bounding box center [296, 227] width 78 height 33
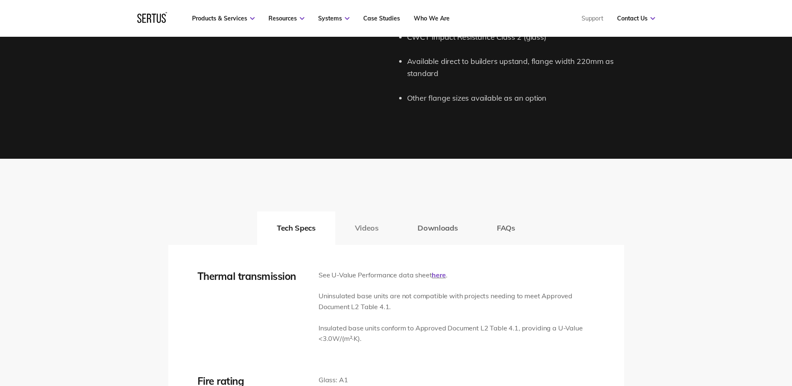
click at [376, 222] on button "Videos" at bounding box center [366, 227] width 63 height 33
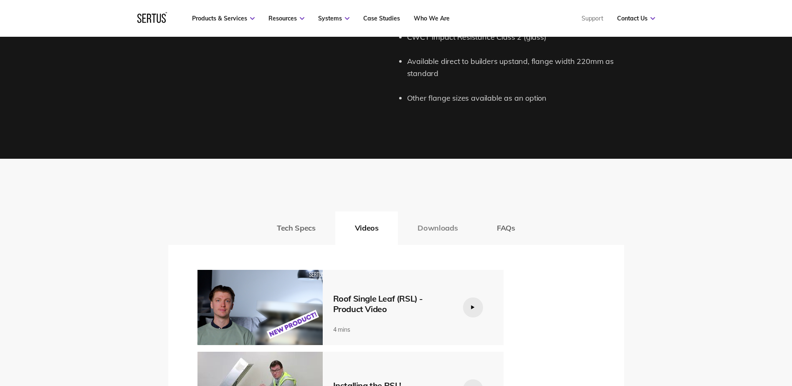
click at [429, 223] on button "Downloads" at bounding box center [437, 227] width 79 height 33
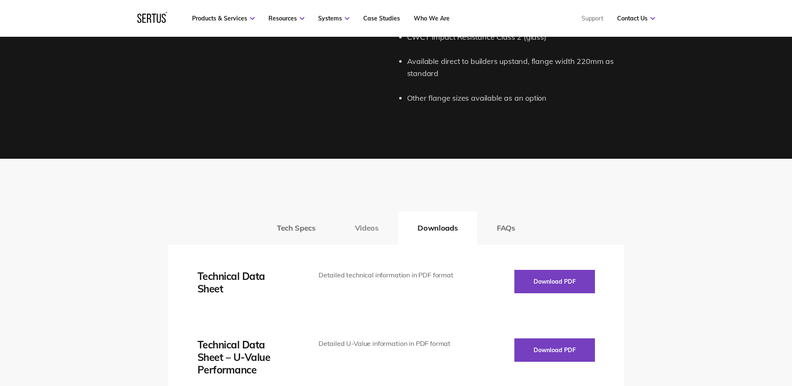
click at [348, 225] on button "Videos" at bounding box center [366, 227] width 63 height 33
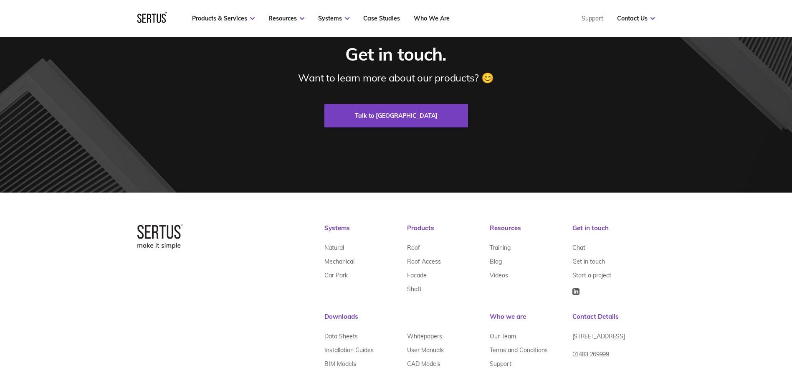
scroll to position [2702, 0]
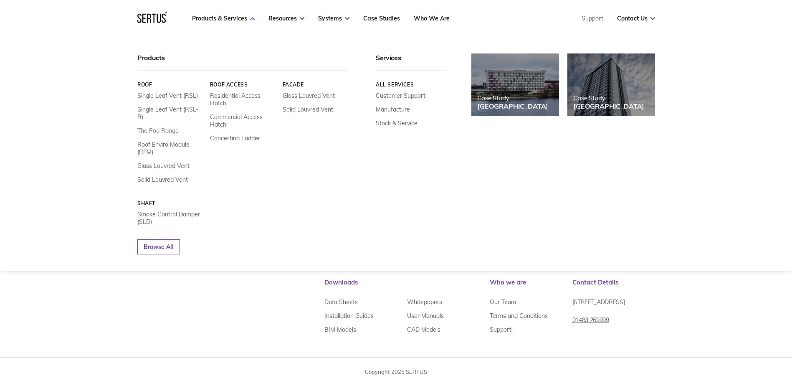
click at [164, 127] on link "The Pod Range" at bounding box center [157, 131] width 41 height 8
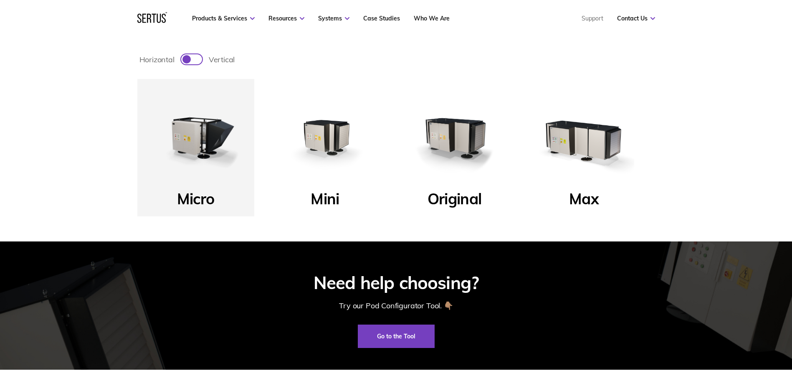
scroll to position [292, 0]
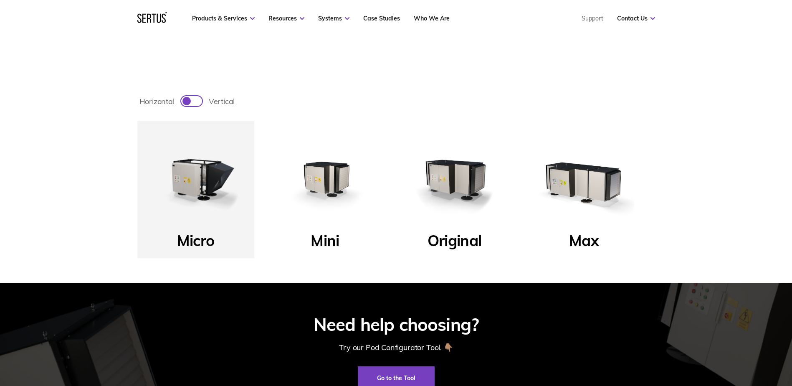
click at [335, 164] on img at bounding box center [325, 179] width 100 height 100
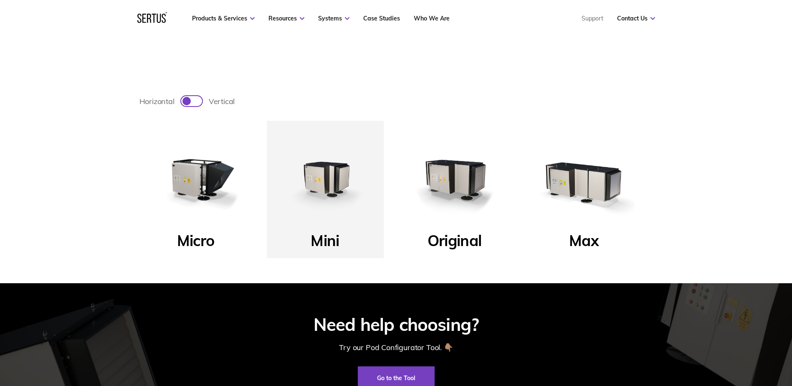
click at [448, 185] on img at bounding box center [455, 179] width 100 height 100
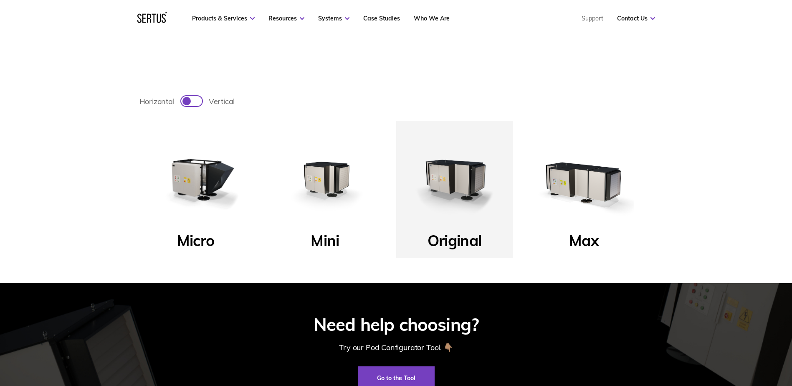
click at [552, 175] on img at bounding box center [584, 179] width 100 height 100
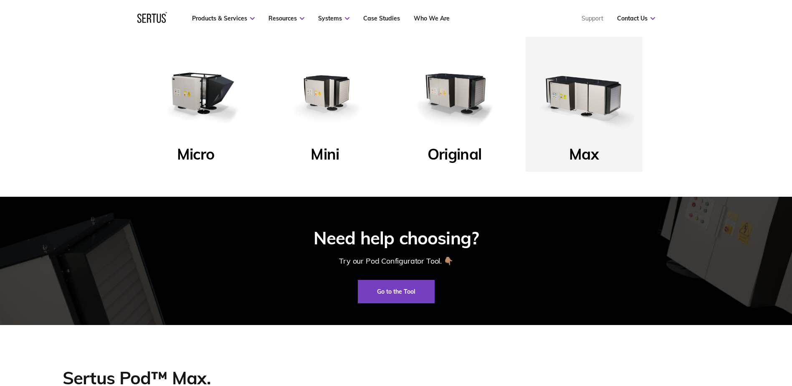
scroll to position [376, 0]
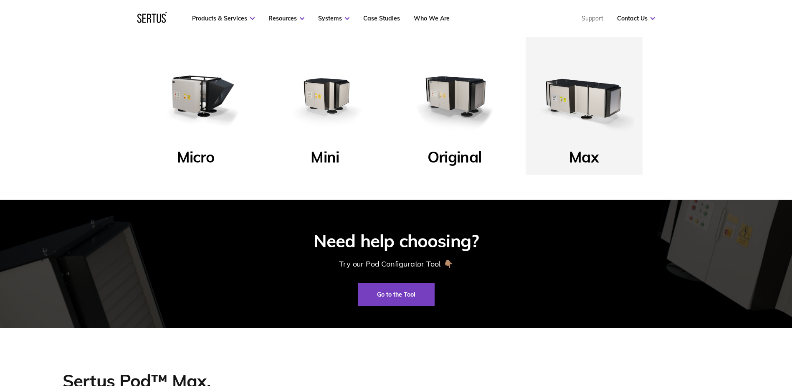
click at [433, 125] on img at bounding box center [455, 96] width 100 height 100
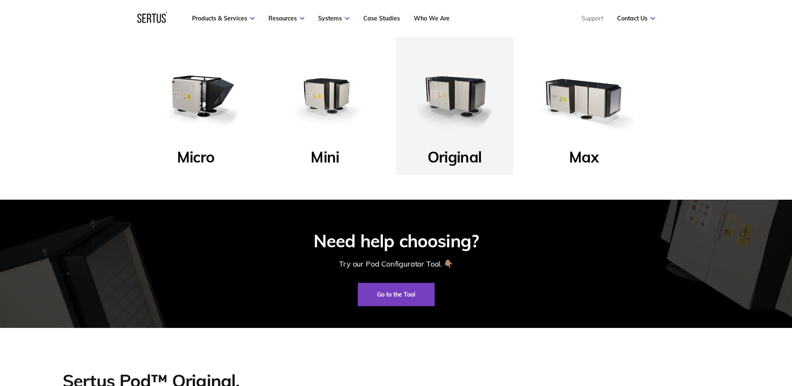
click at [331, 128] on img at bounding box center [325, 96] width 100 height 100
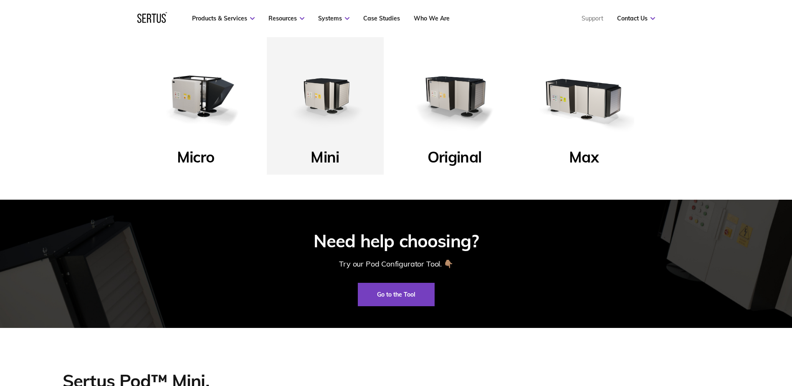
click at [240, 116] on img at bounding box center [196, 96] width 100 height 100
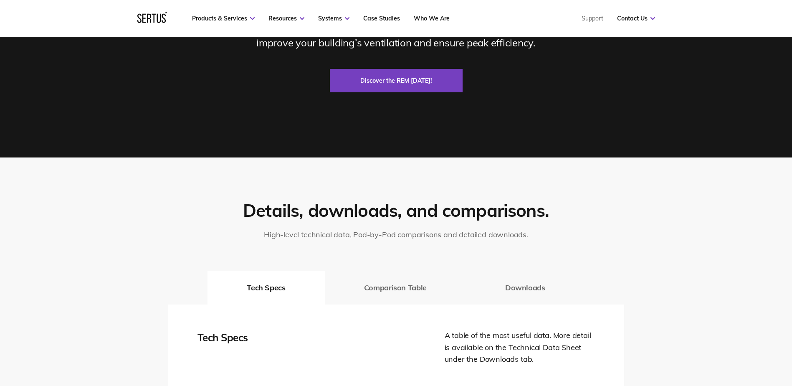
scroll to position [1067, 0]
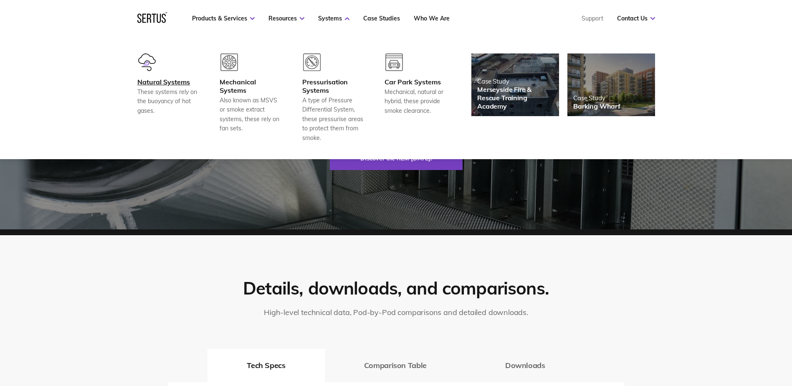
click at [149, 80] on div "Natural Systems" at bounding box center [168, 82] width 62 height 8
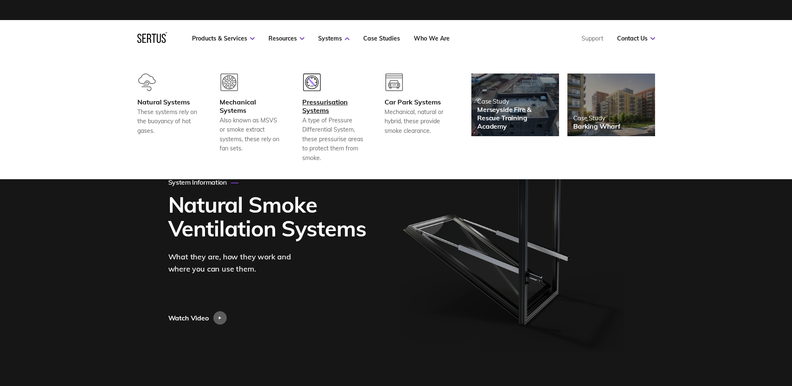
click at [323, 109] on div "Pressurisation Systems" at bounding box center [333, 106] width 62 height 17
